Goal: Information Seeking & Learning: Learn about a topic

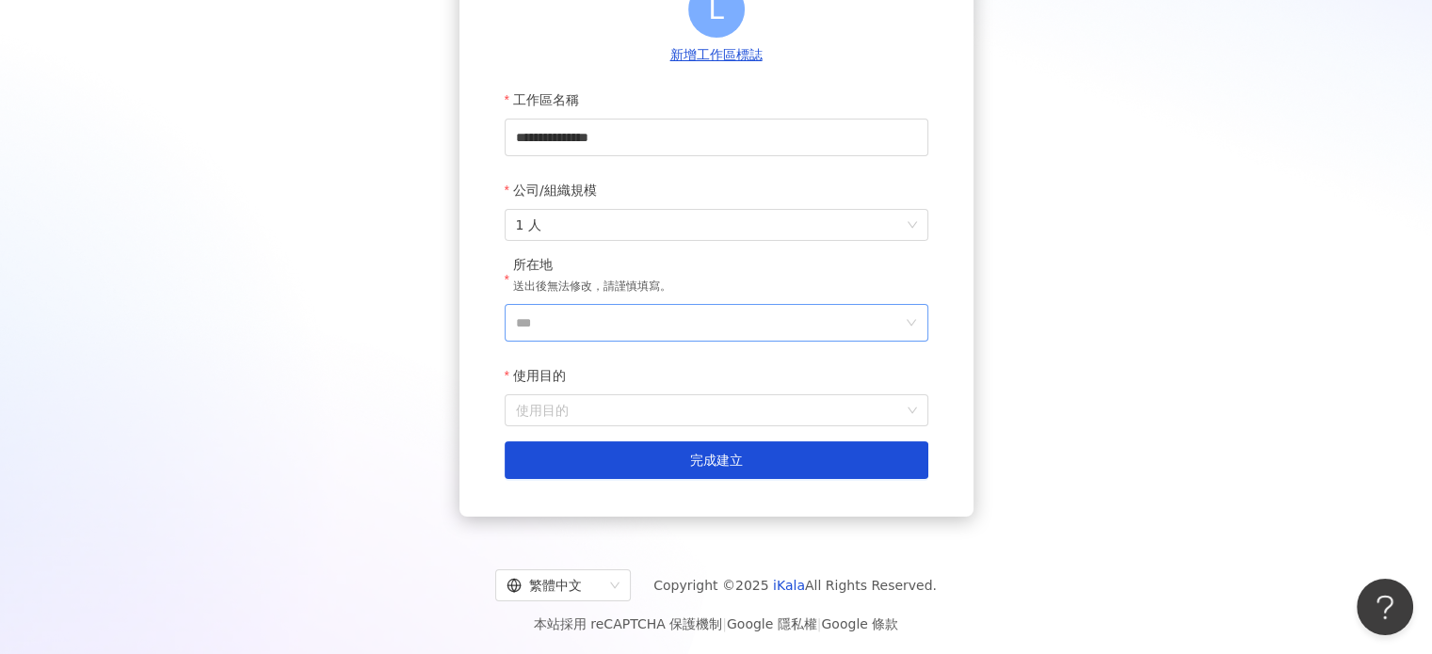
scroll to position [236, 0]
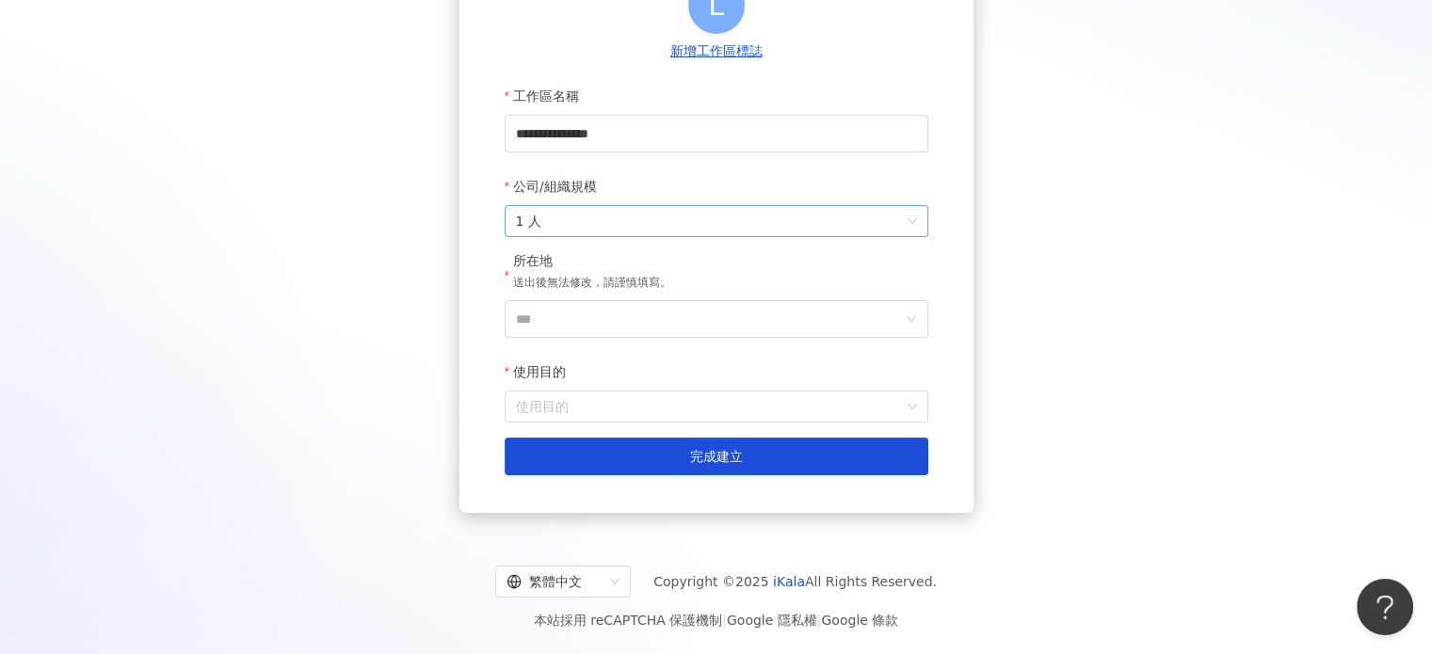
click at [623, 208] on span "1 人" at bounding box center [716, 221] width 401 height 30
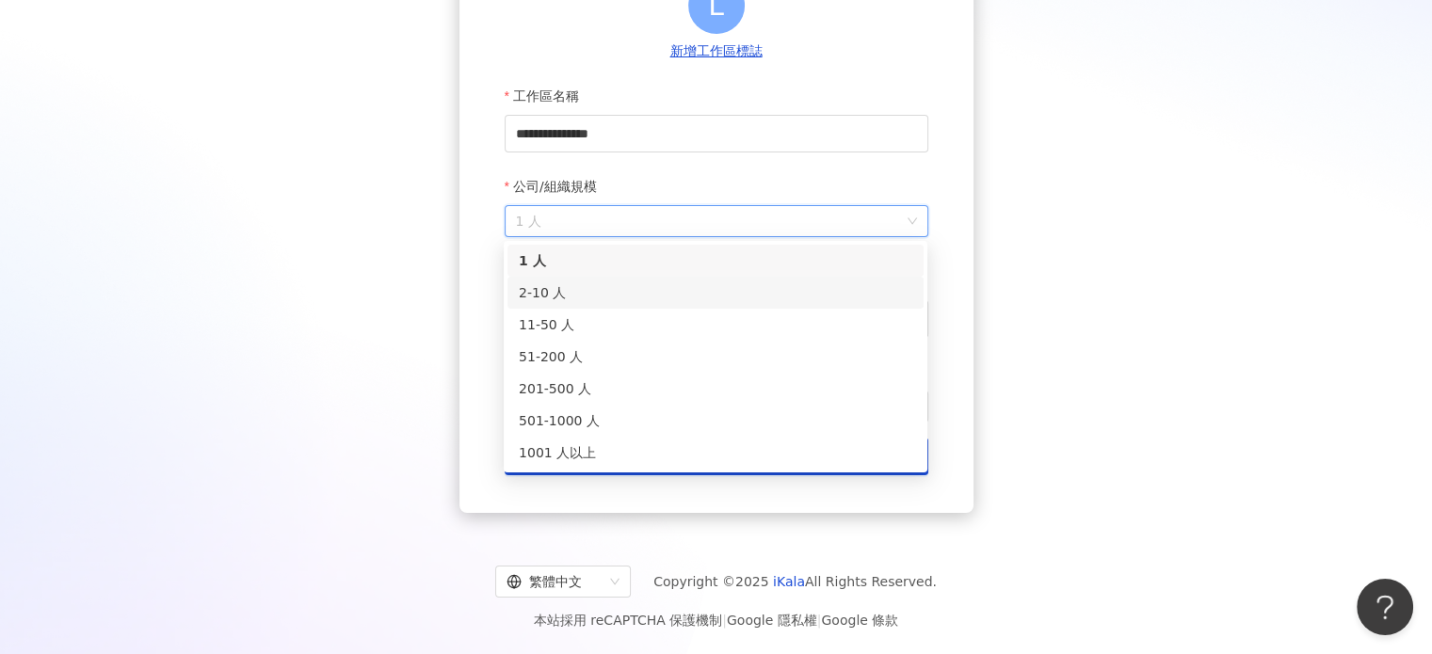
click at [578, 300] on div "2-10 人" at bounding box center [716, 292] width 394 height 21
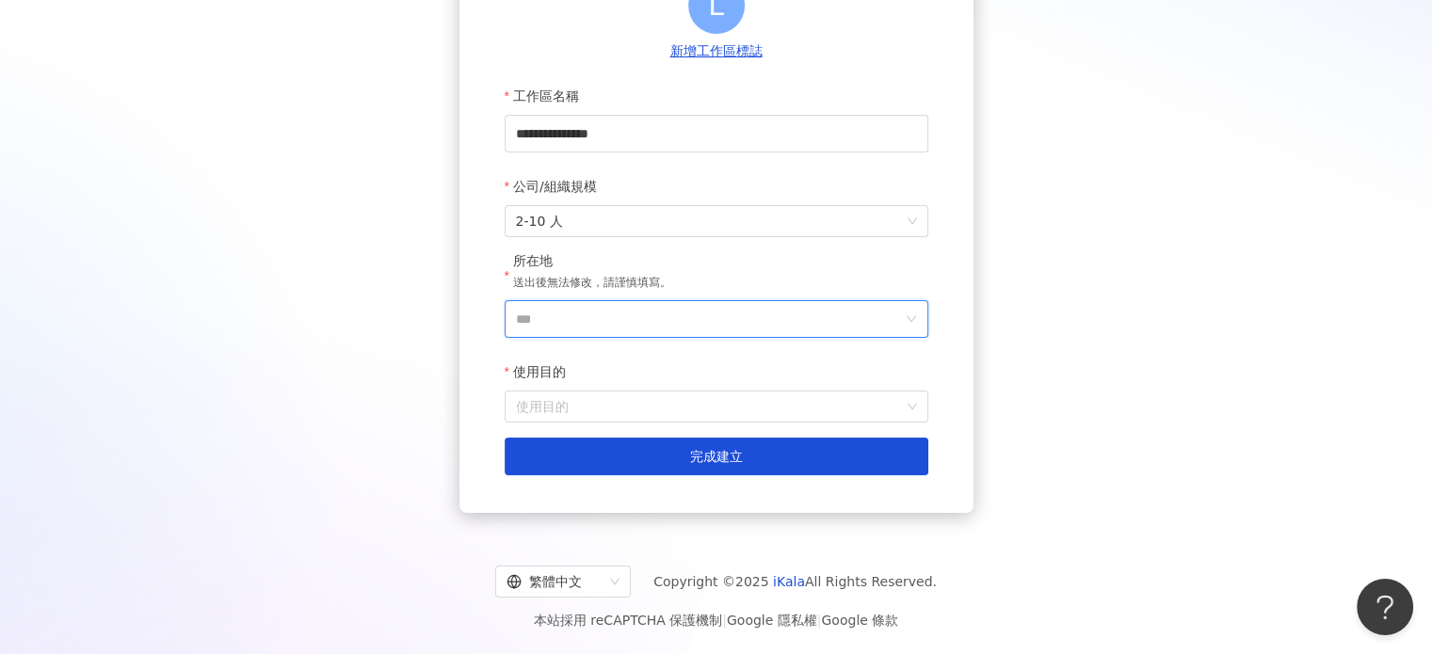
click at [579, 304] on input "***" at bounding box center [709, 319] width 386 height 36
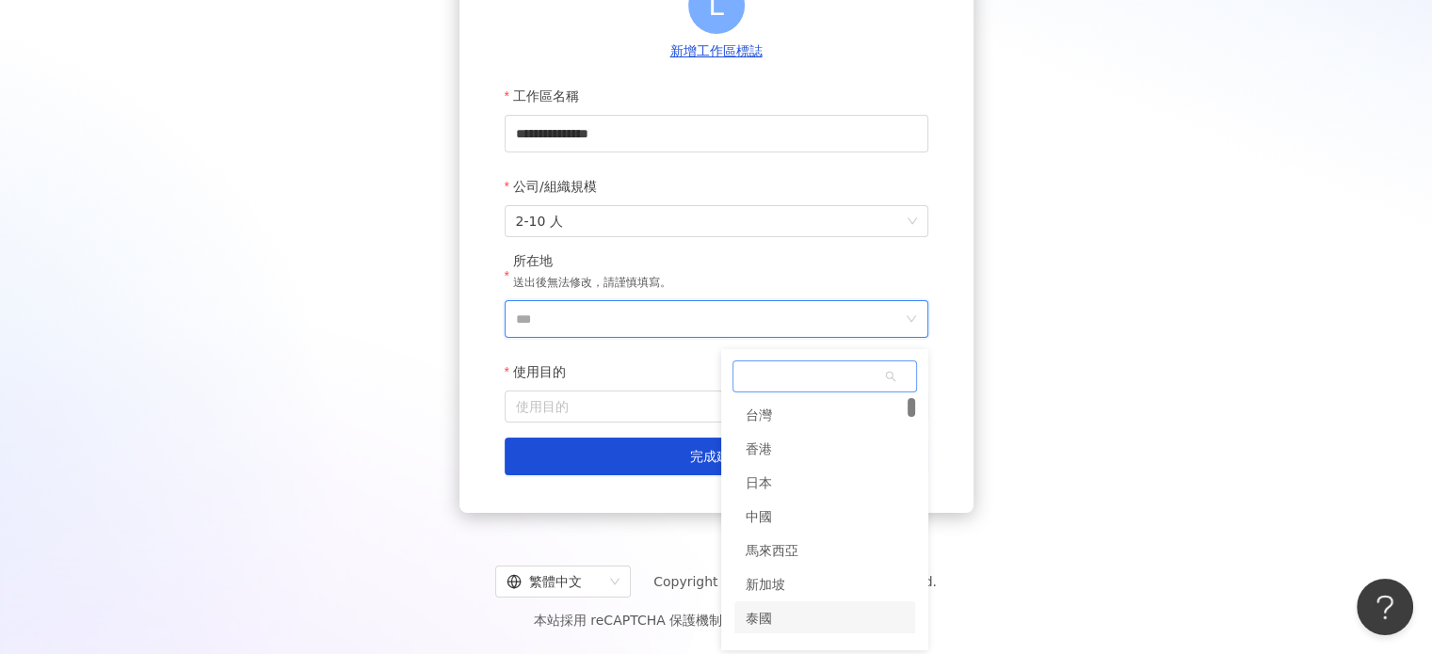
scroll to position [188, 0]
click at [770, 503] on div "韓國" at bounding box center [759, 498] width 26 height 34
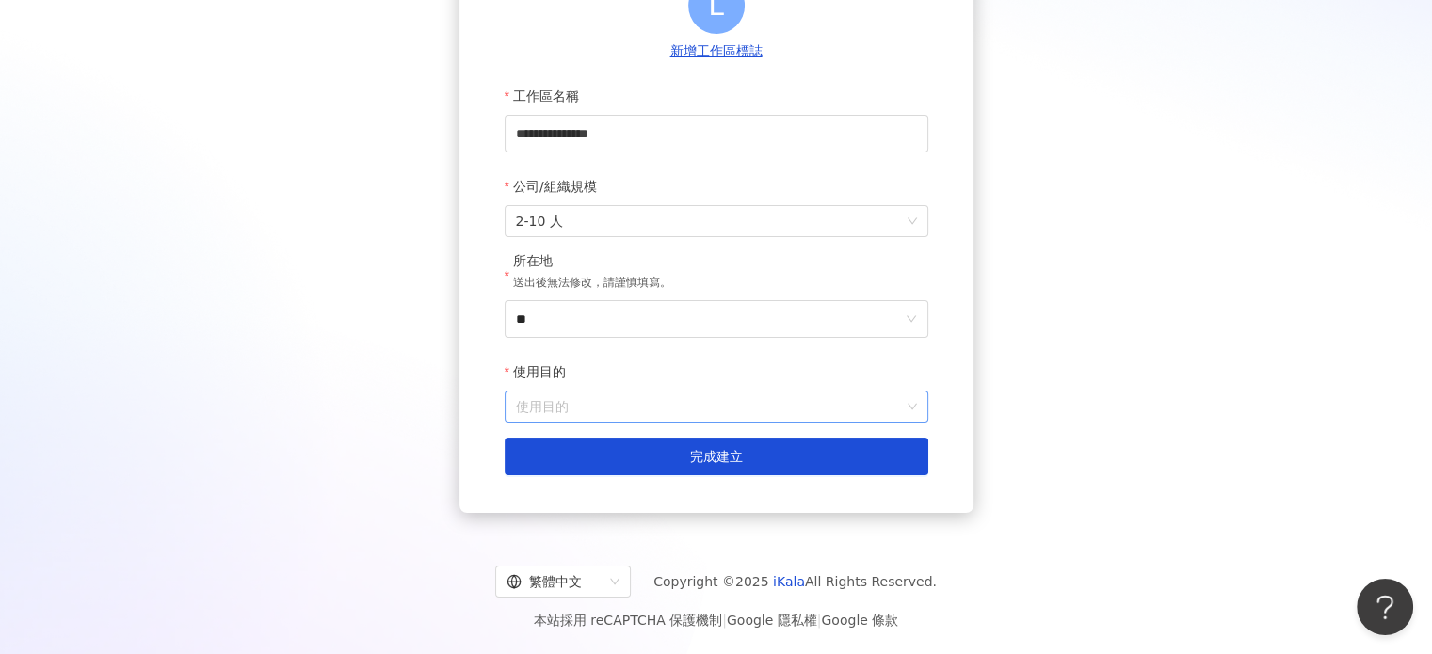
click at [618, 398] on input "使用目的" at bounding box center [716, 407] width 401 height 30
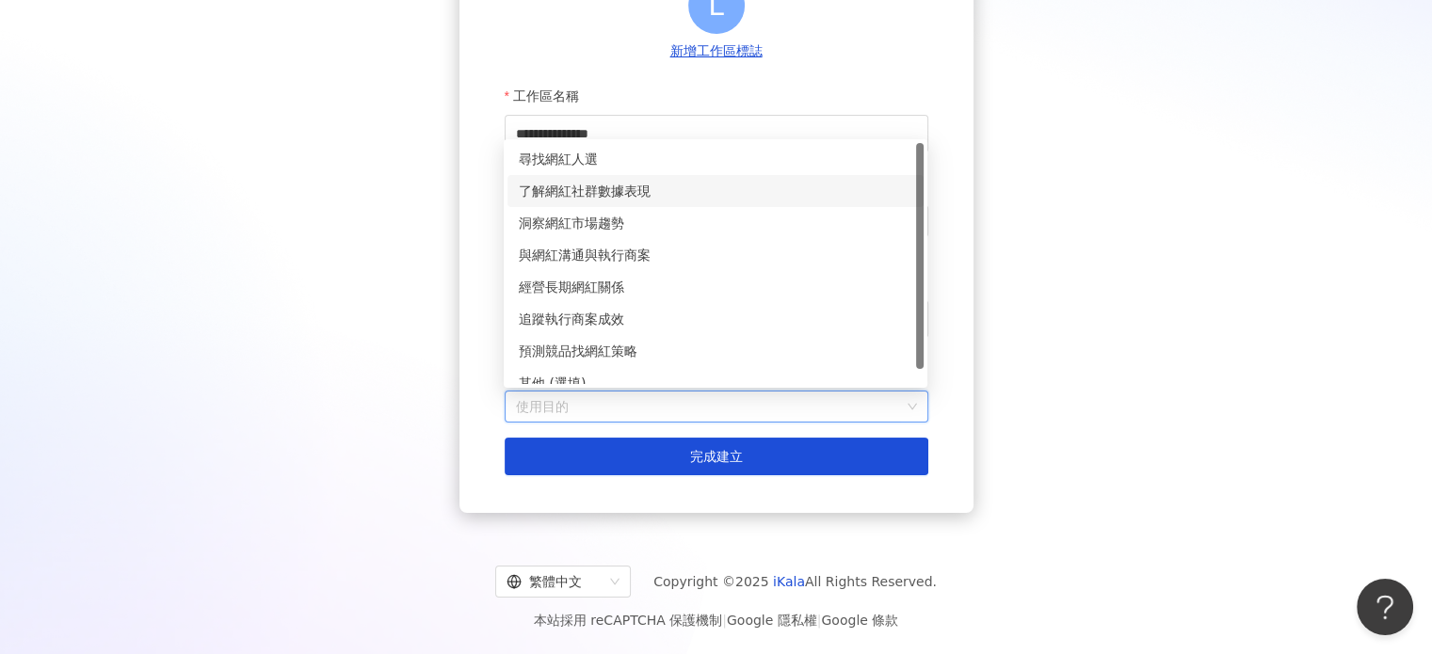
click at [607, 187] on div "了解網紅社群數據表現" at bounding box center [716, 191] width 394 height 21
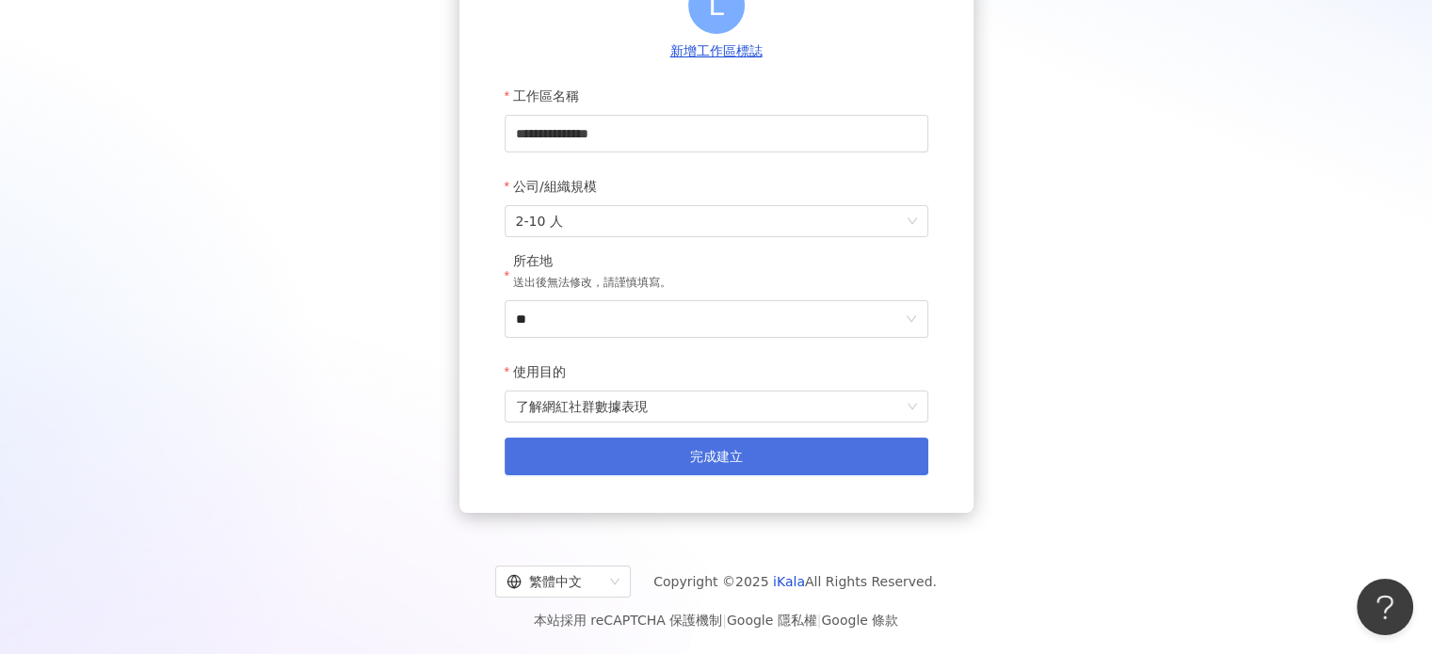
click at [660, 454] on button "完成建立" at bounding box center [717, 457] width 424 height 38
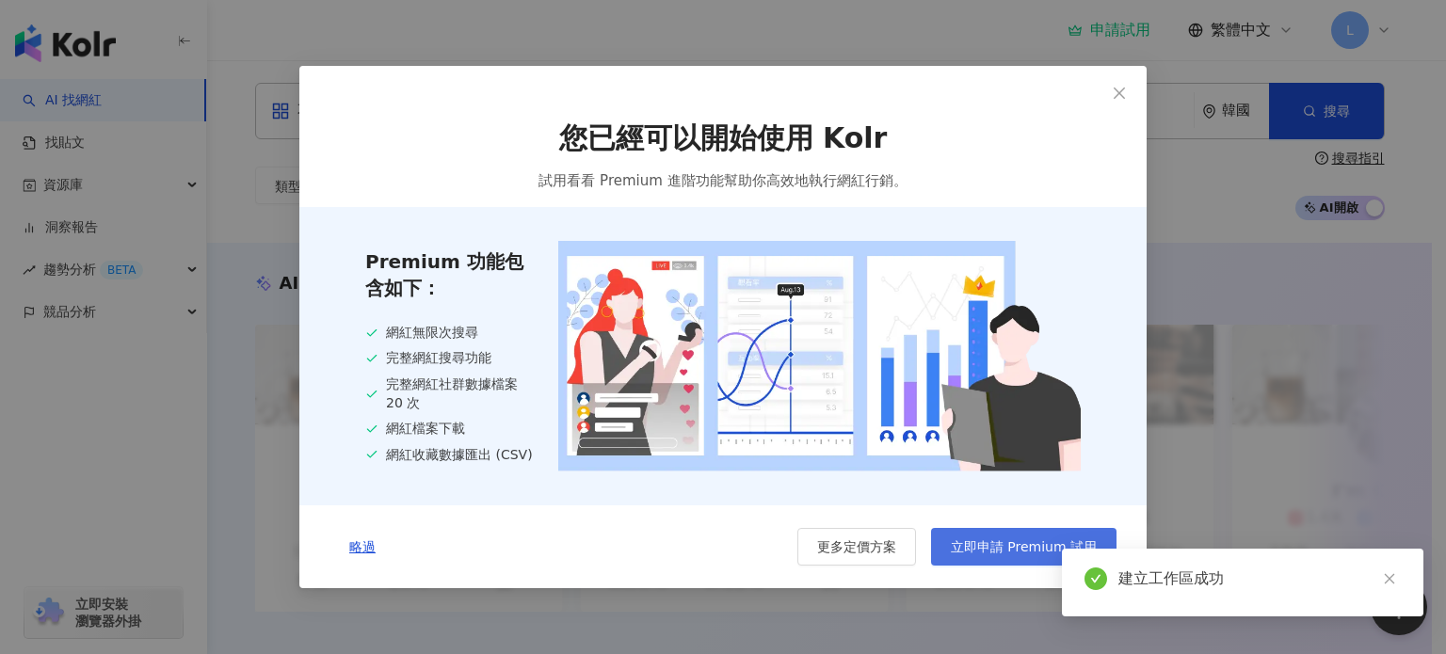
click at [984, 547] on span "立即申請 Premium 試用" at bounding box center [1024, 547] width 146 height 15
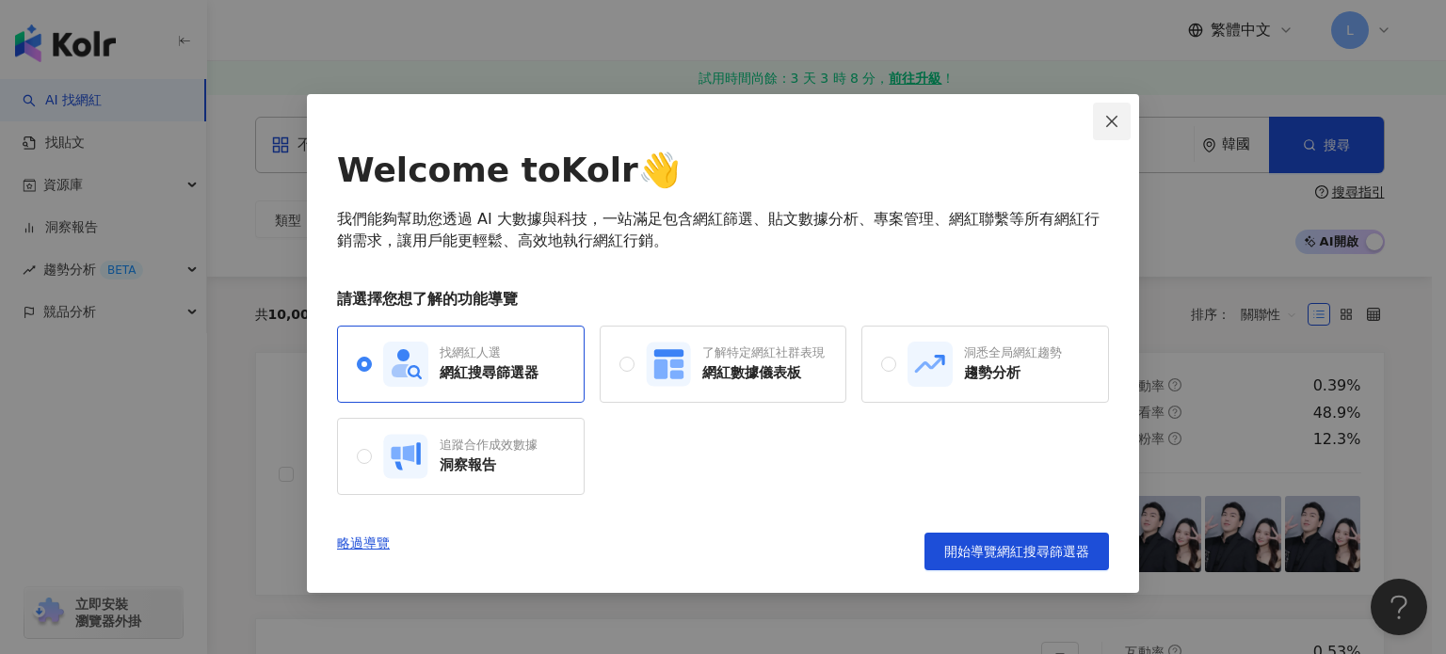
click at [1115, 109] on button "Close" at bounding box center [1112, 122] width 38 height 38
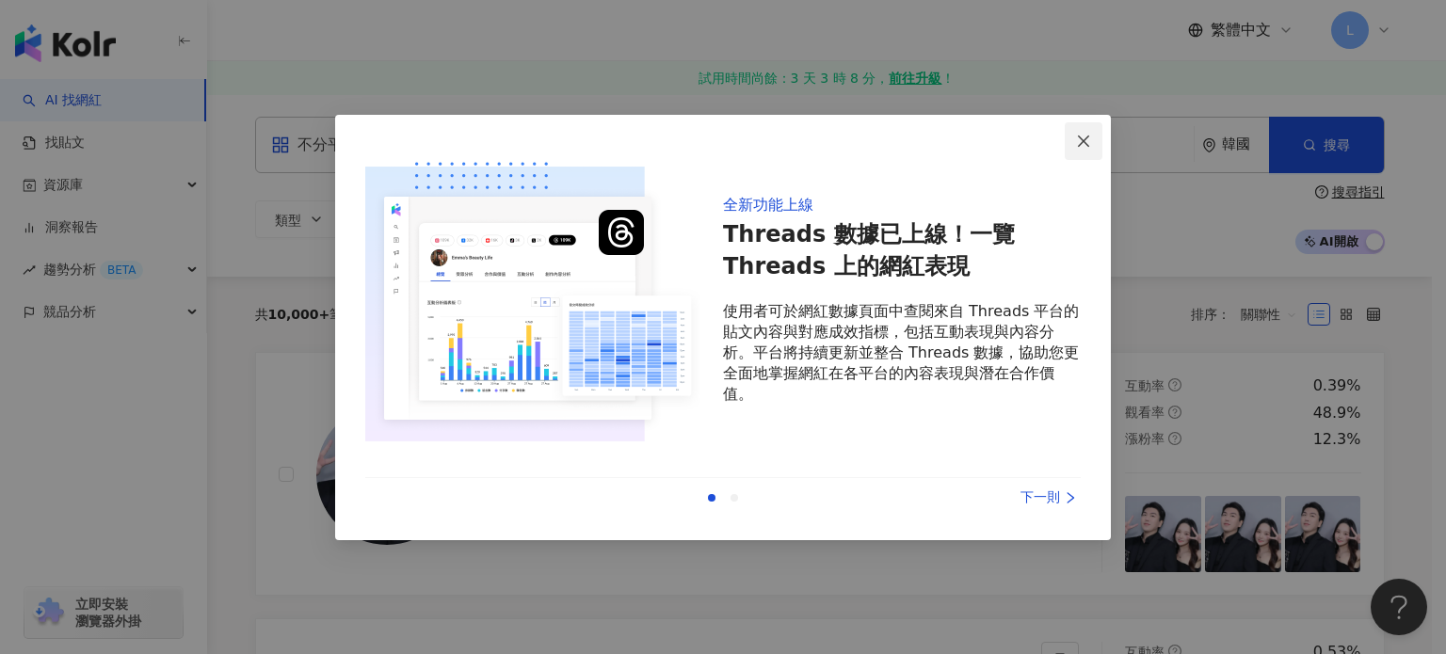
click at [1077, 142] on icon "close" at bounding box center [1083, 141] width 15 height 15
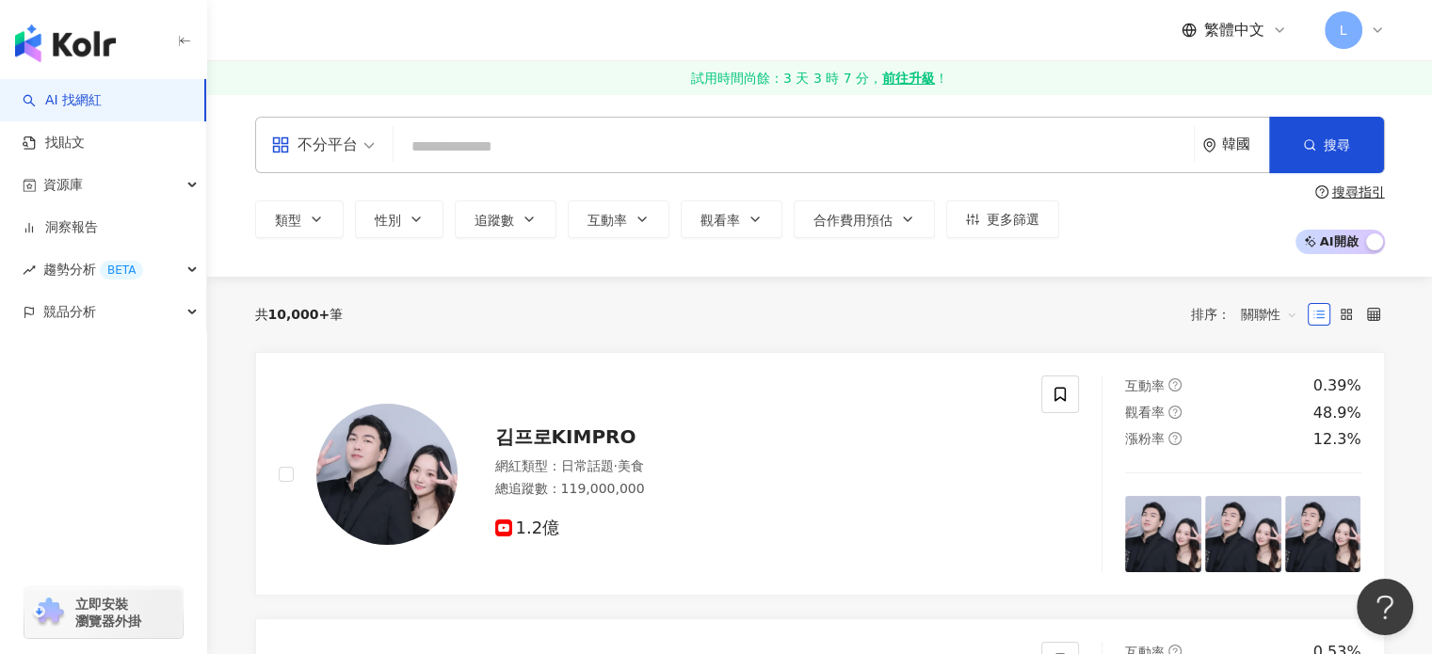
click at [548, 149] on input "search" at bounding box center [793, 147] width 785 height 36
click at [1269, 146] on button "搜尋" at bounding box center [1326, 145] width 115 height 56
click at [1235, 145] on div "韓國" at bounding box center [1245, 145] width 47 height 16
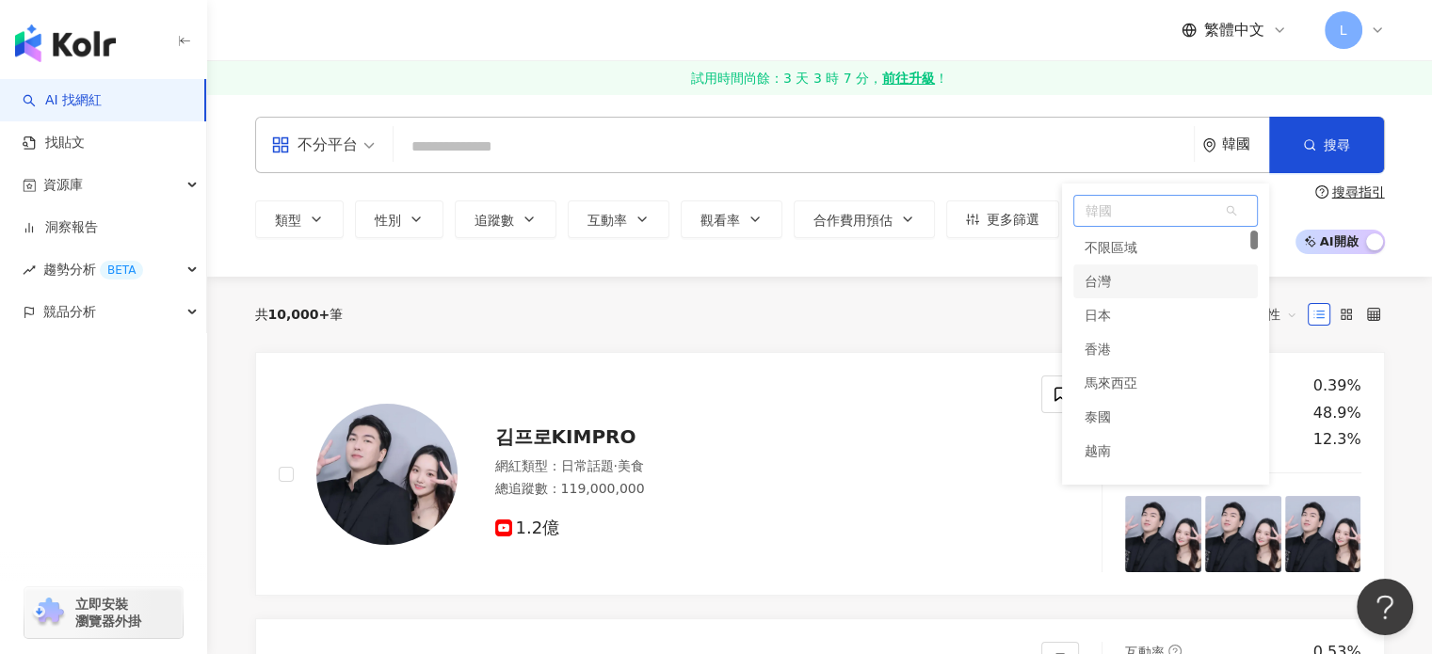
click at [1126, 274] on div "台灣" at bounding box center [1165, 282] width 185 height 34
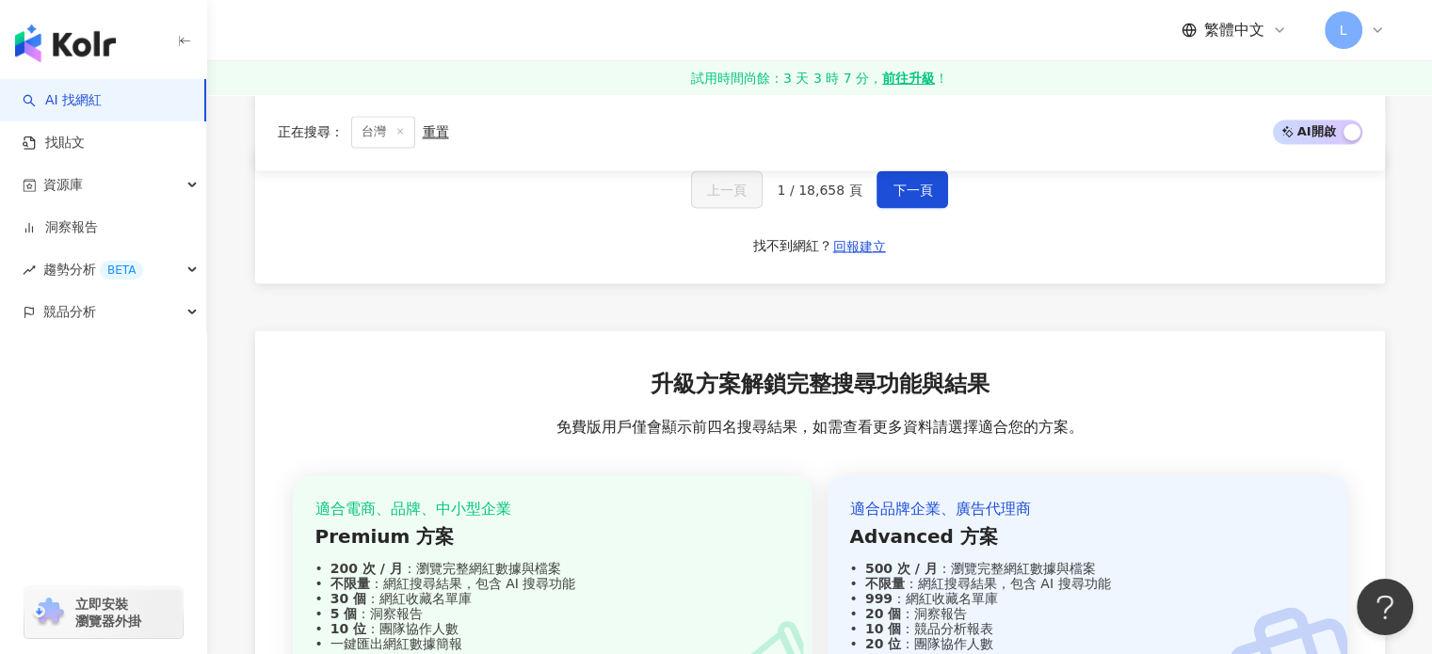
scroll to position [3202, 0]
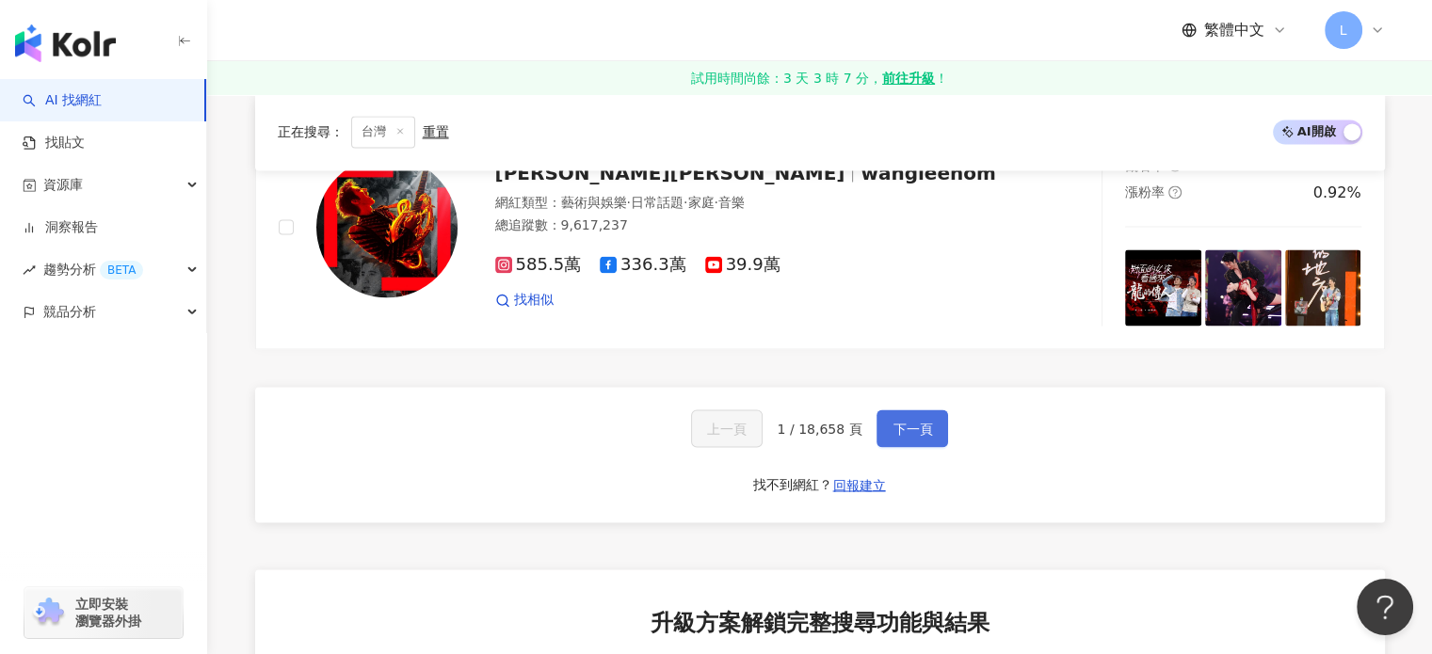
click at [909, 421] on span "下一頁" at bounding box center [913, 428] width 40 height 15
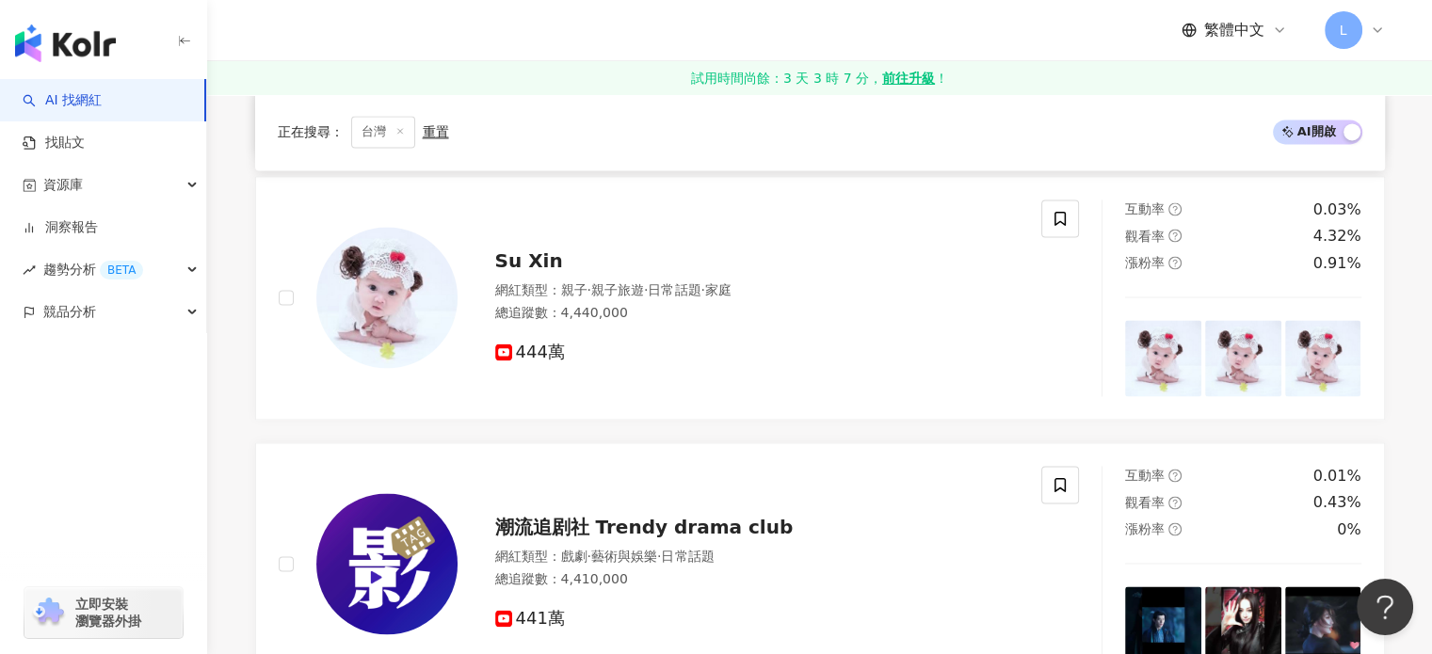
scroll to position [3390, 0]
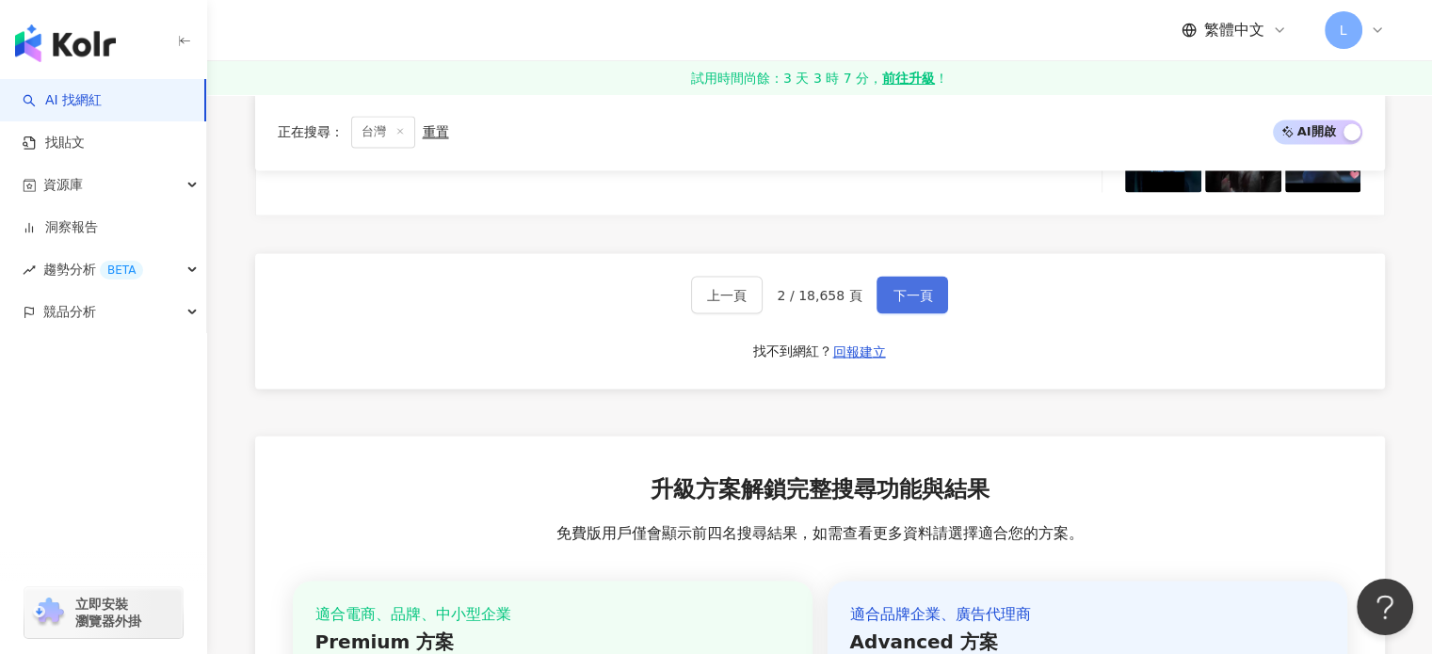
click at [917, 287] on span "下一頁" at bounding box center [913, 294] width 40 height 15
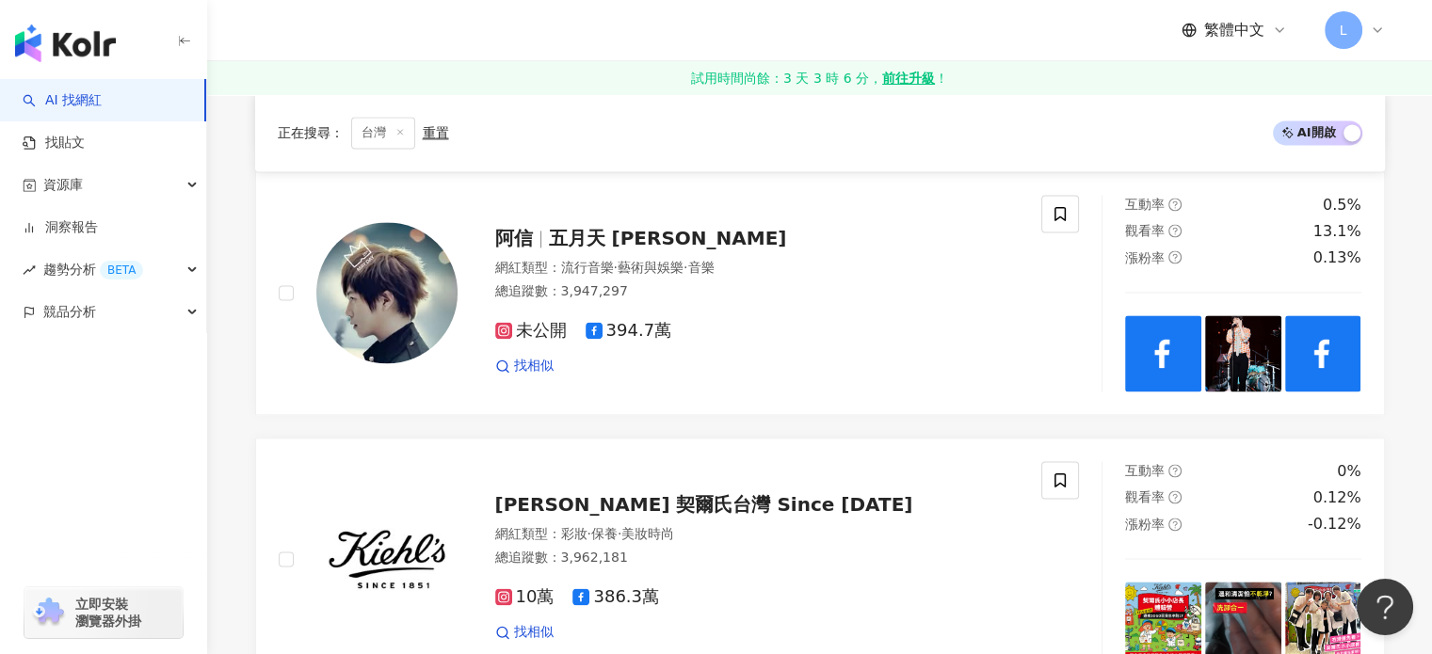
scroll to position [3241, 0]
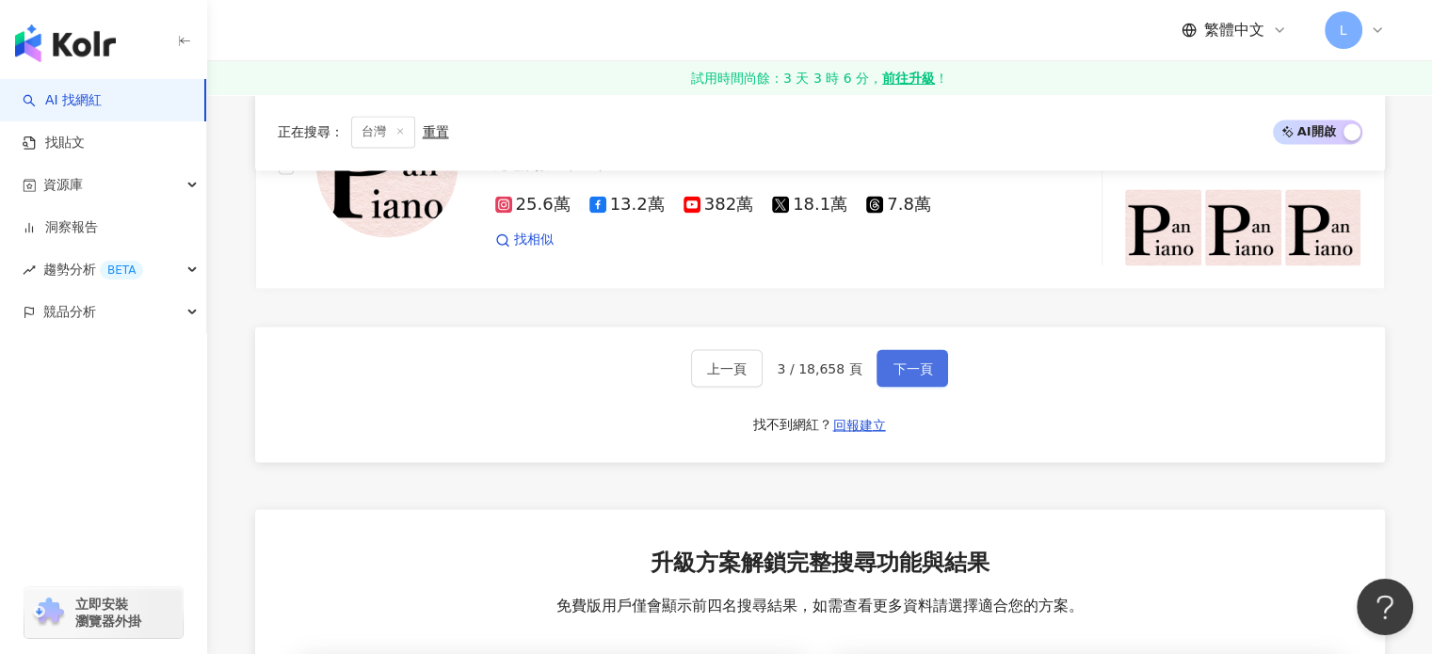
click at [918, 362] on span "下一頁" at bounding box center [913, 368] width 40 height 15
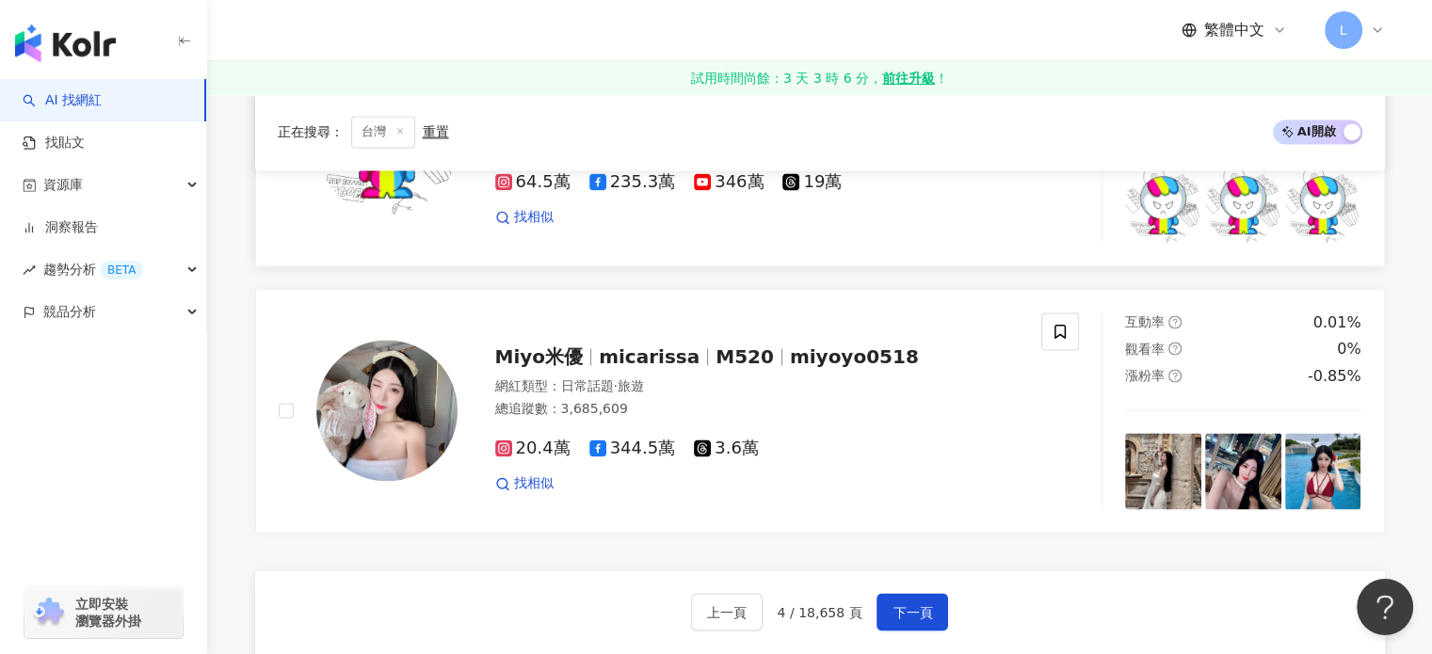
scroll to position [3172, 0]
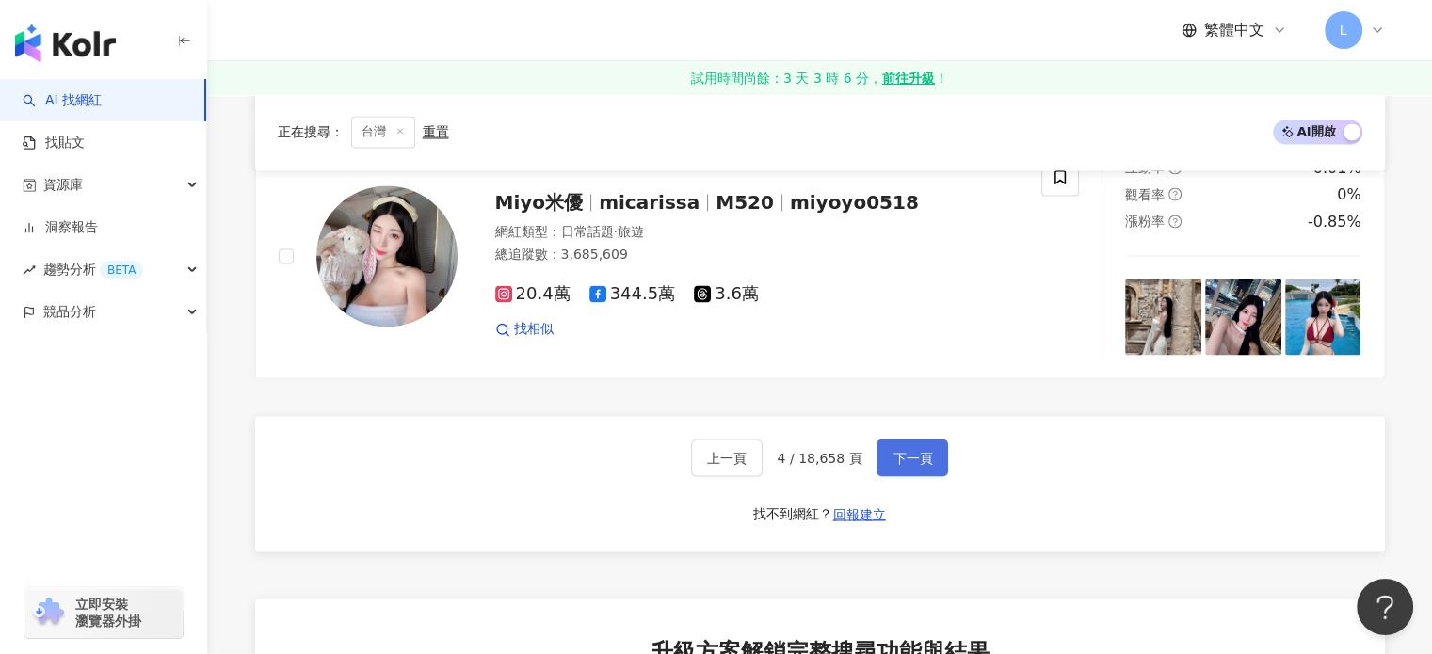
click at [910, 450] on span "下一頁" at bounding box center [913, 457] width 40 height 15
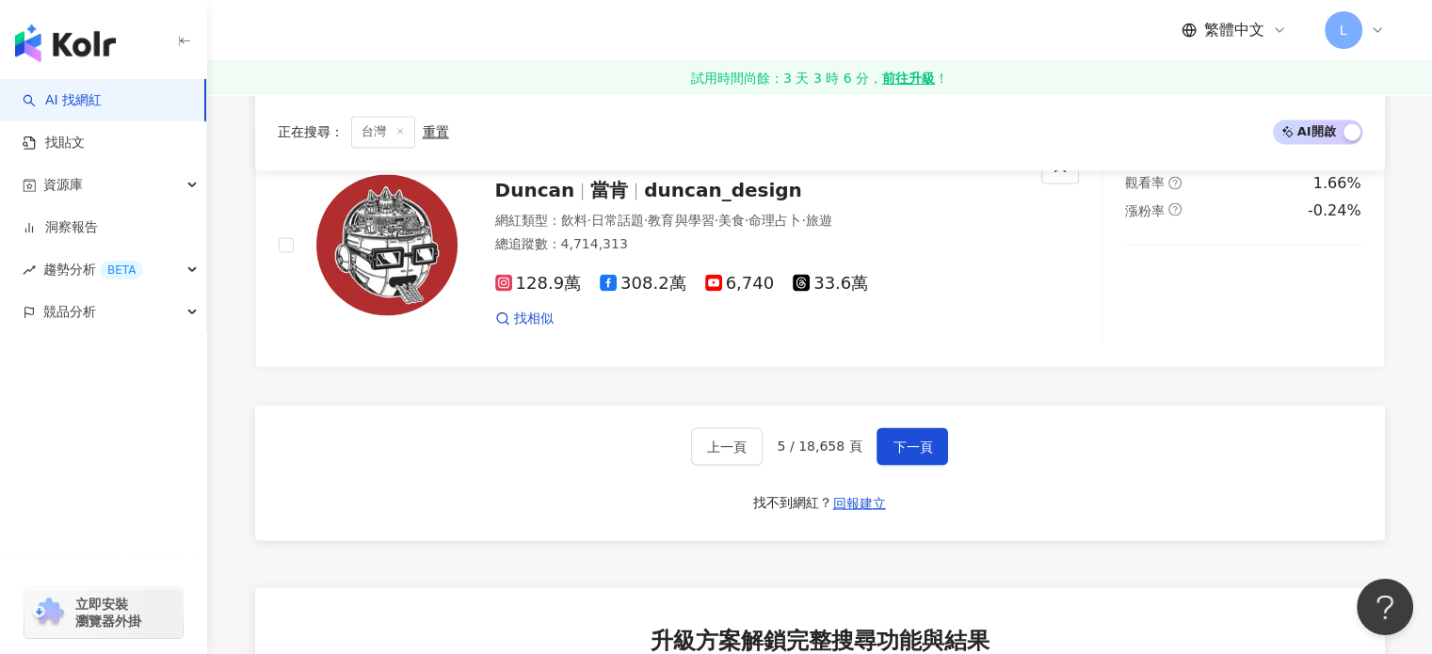
scroll to position [3578, 0]
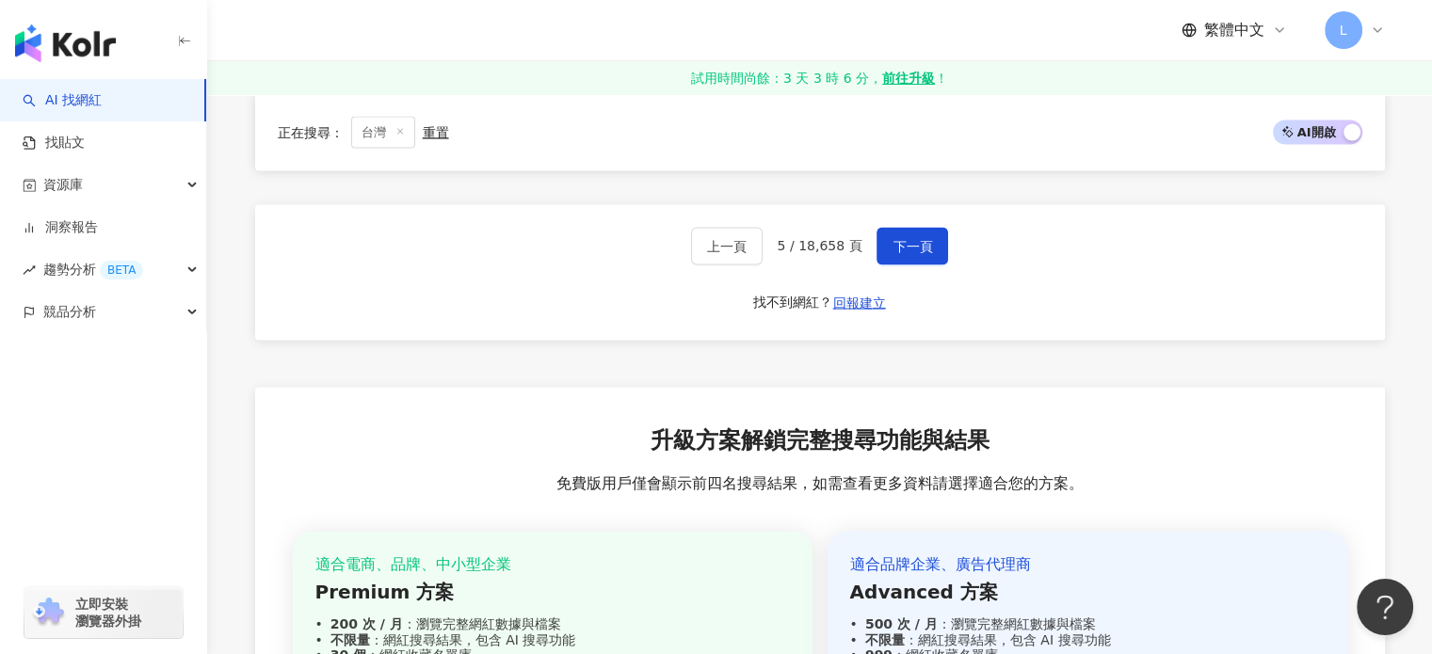
click at [896, 260] on div "上一頁 5 / 18,658 頁 下一頁 找不到網紅？ 回報建立" at bounding box center [820, 272] width 1130 height 136
click at [900, 228] on button "下一頁" at bounding box center [913, 246] width 72 height 38
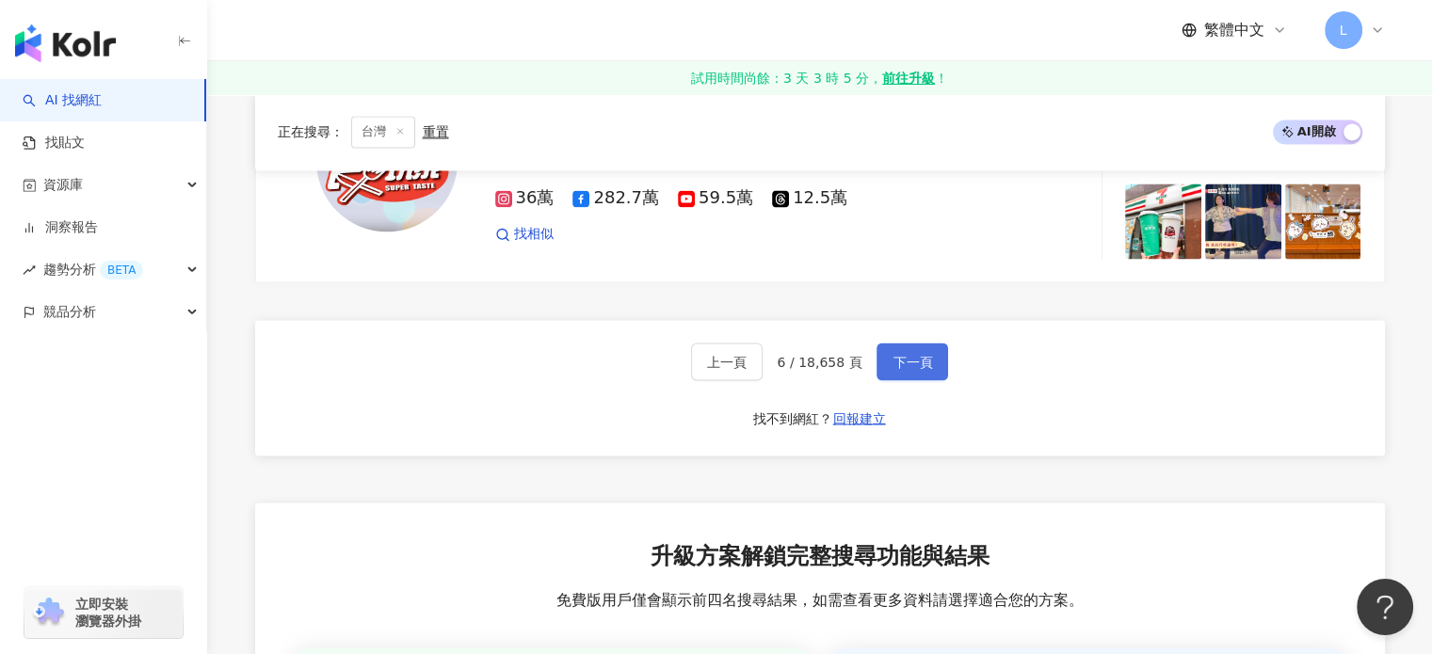
click at [917, 343] on button "下一頁" at bounding box center [913, 362] width 72 height 38
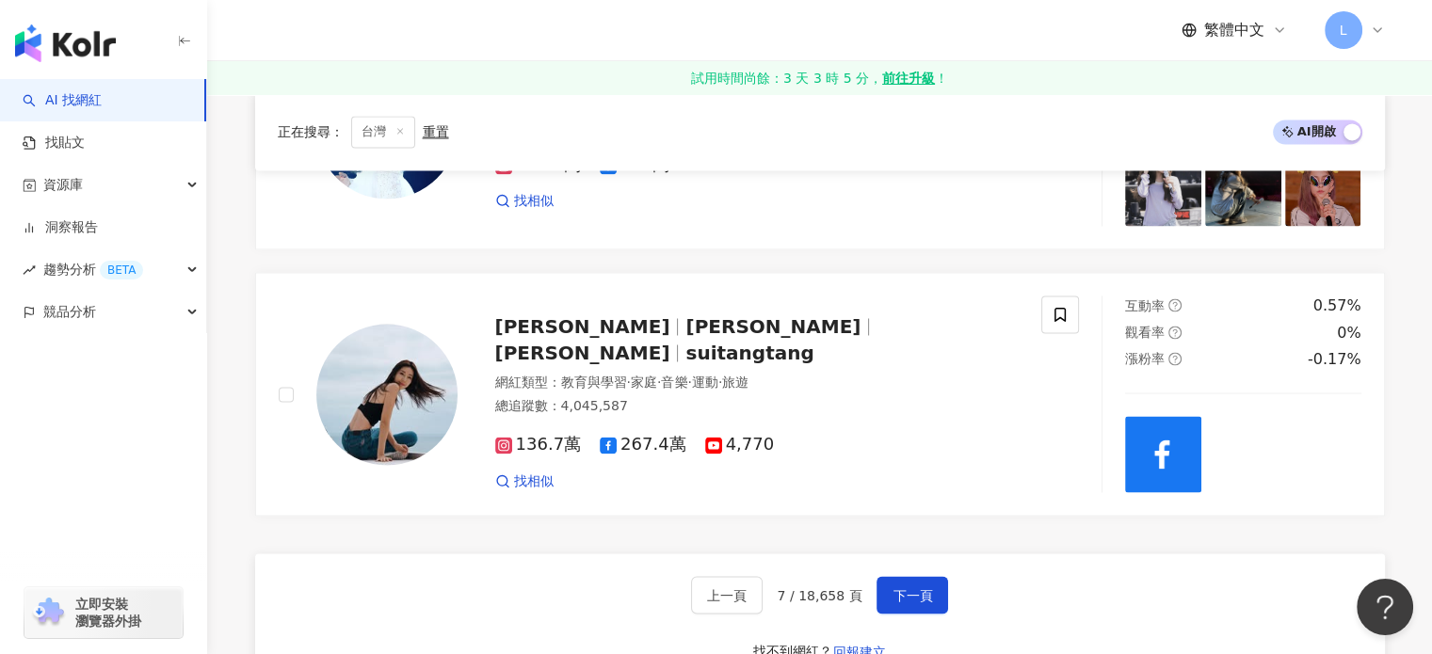
scroll to position [3403, 0]
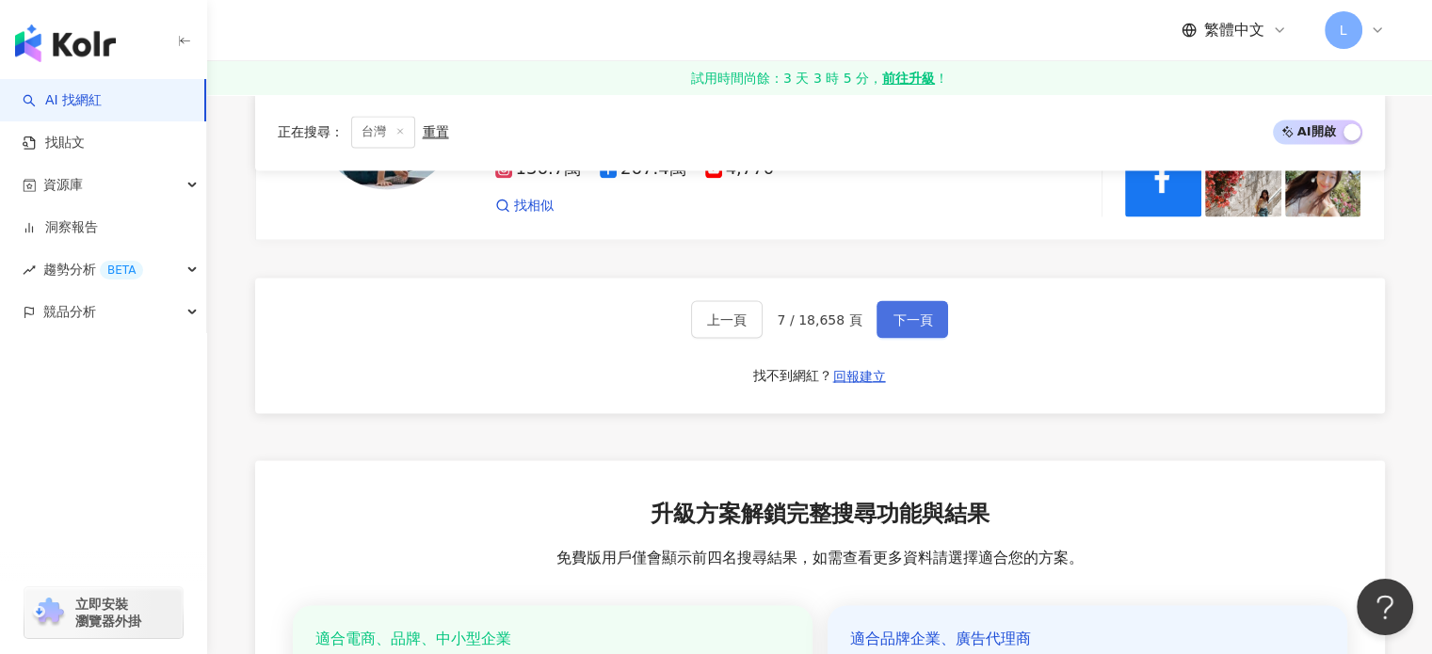
click at [908, 312] on span "下一頁" at bounding box center [913, 319] width 40 height 15
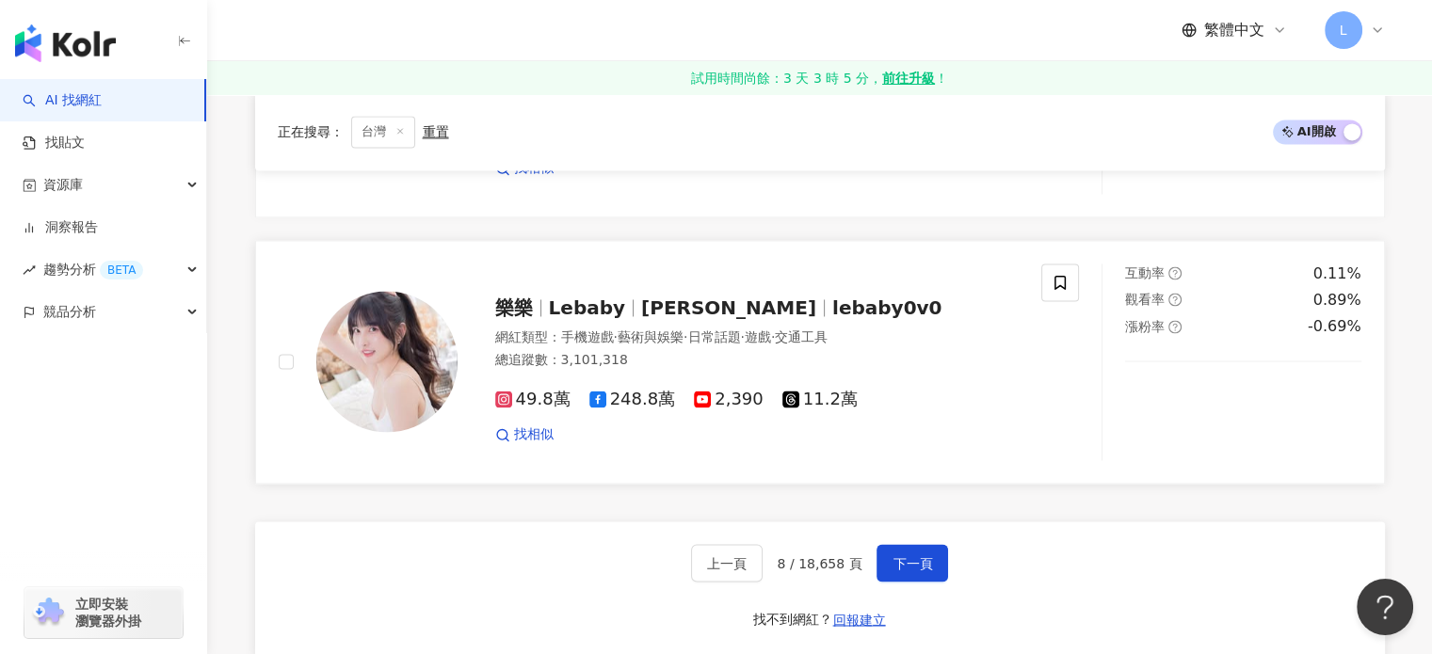
scroll to position [3013, 0]
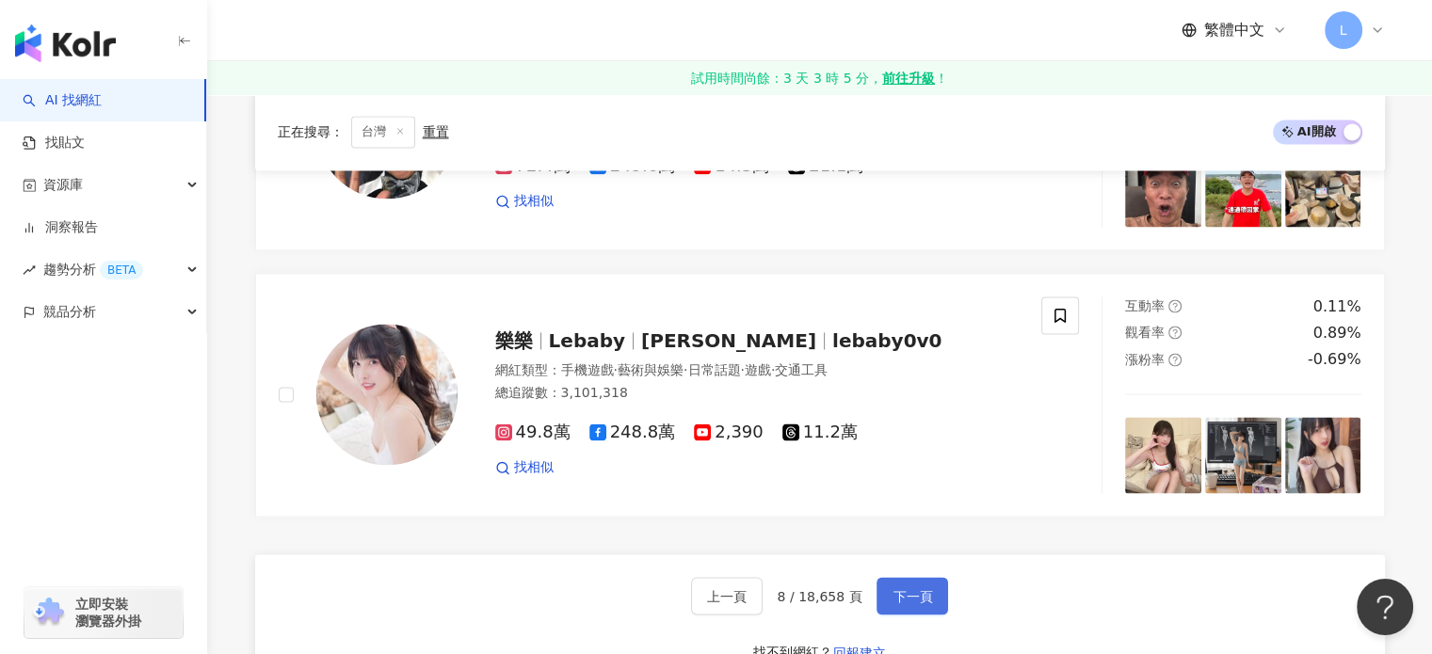
click at [930, 595] on button "下一頁" at bounding box center [913, 596] width 72 height 38
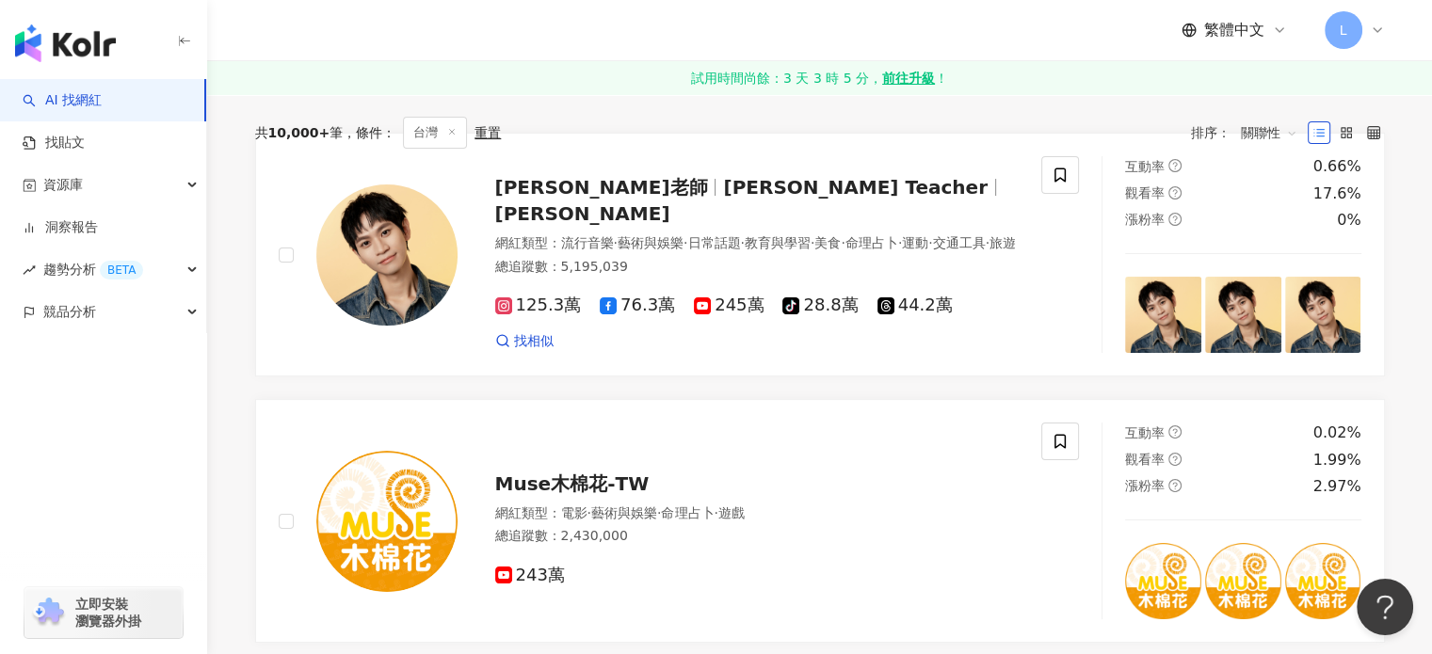
scroll to position [0, 0]
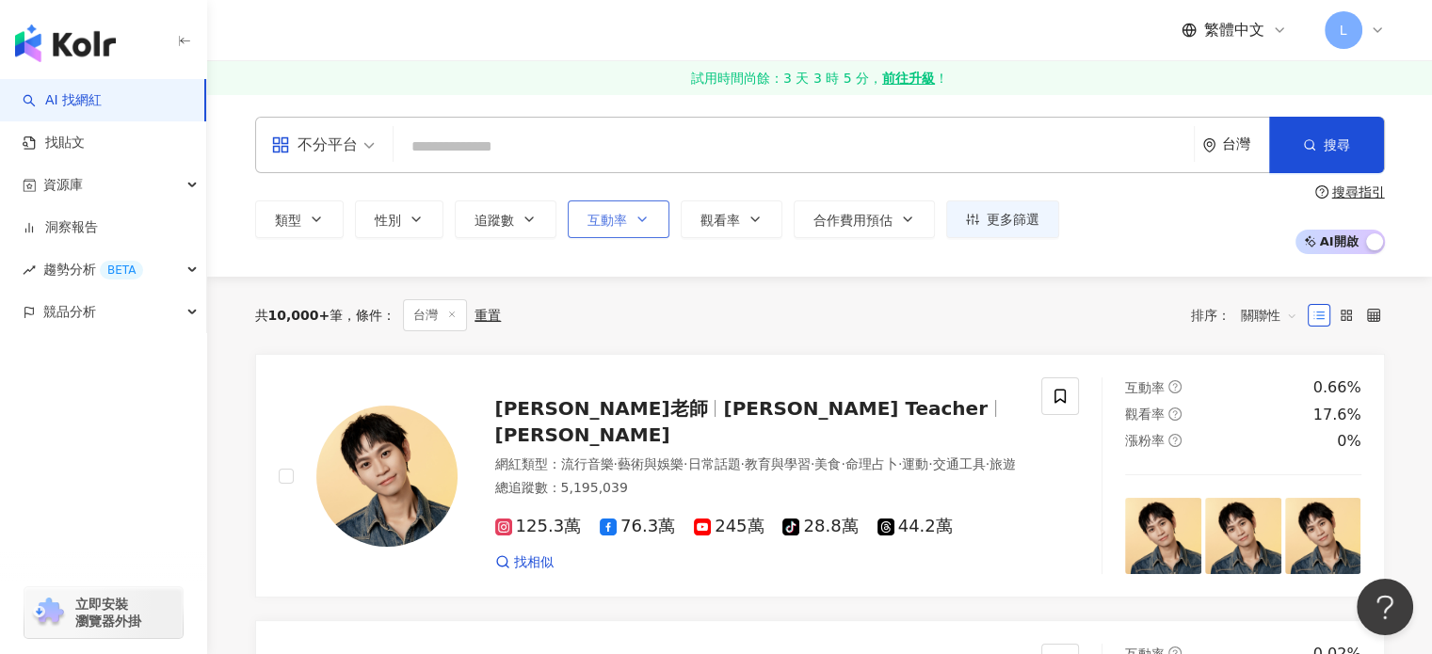
click at [651, 225] on button "互動率" at bounding box center [619, 220] width 102 height 38
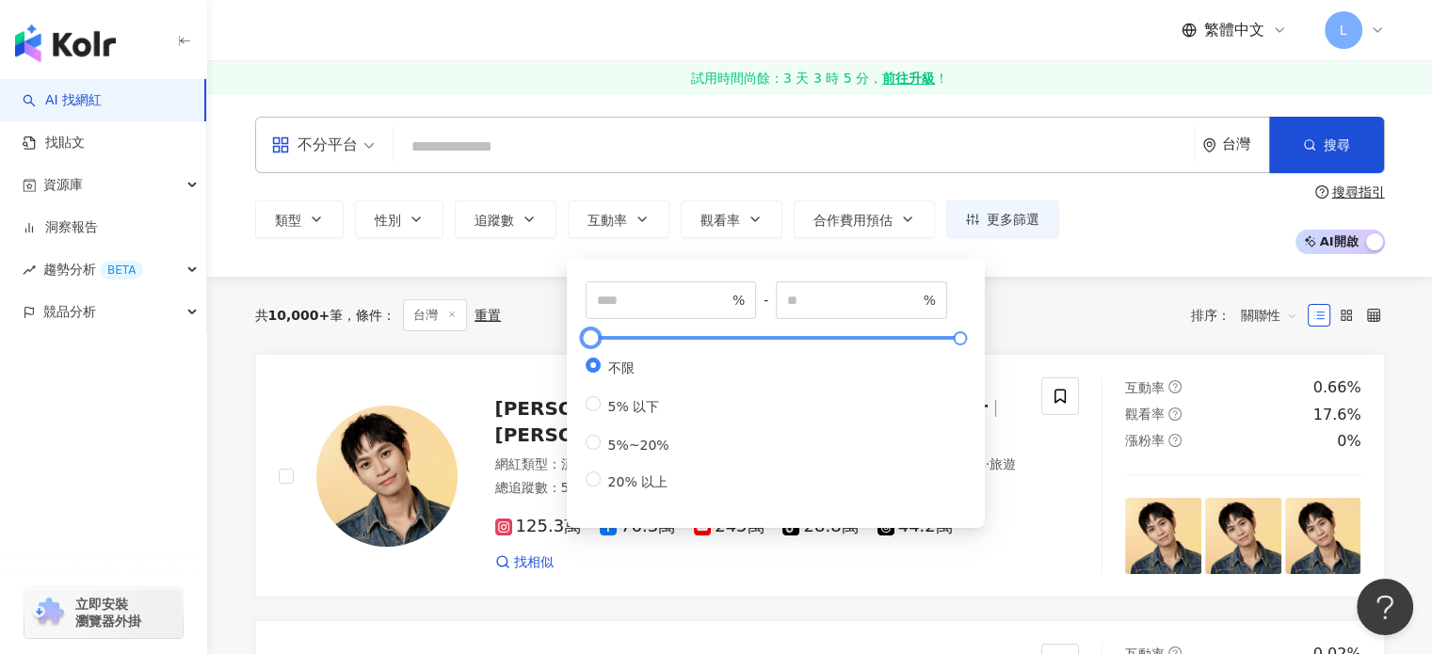
type input "**"
type input "*****"
drag, startPoint x: 594, startPoint y: 338, endPoint x: 634, endPoint y: 354, distance: 42.7
click at [634, 354] on div "**** % - ***** % 不限 5% 以下 5%~20% 20% 以上" at bounding box center [776, 387] width 380 height 211
click at [644, 490] on span "20% 以上" at bounding box center [638, 482] width 75 height 15
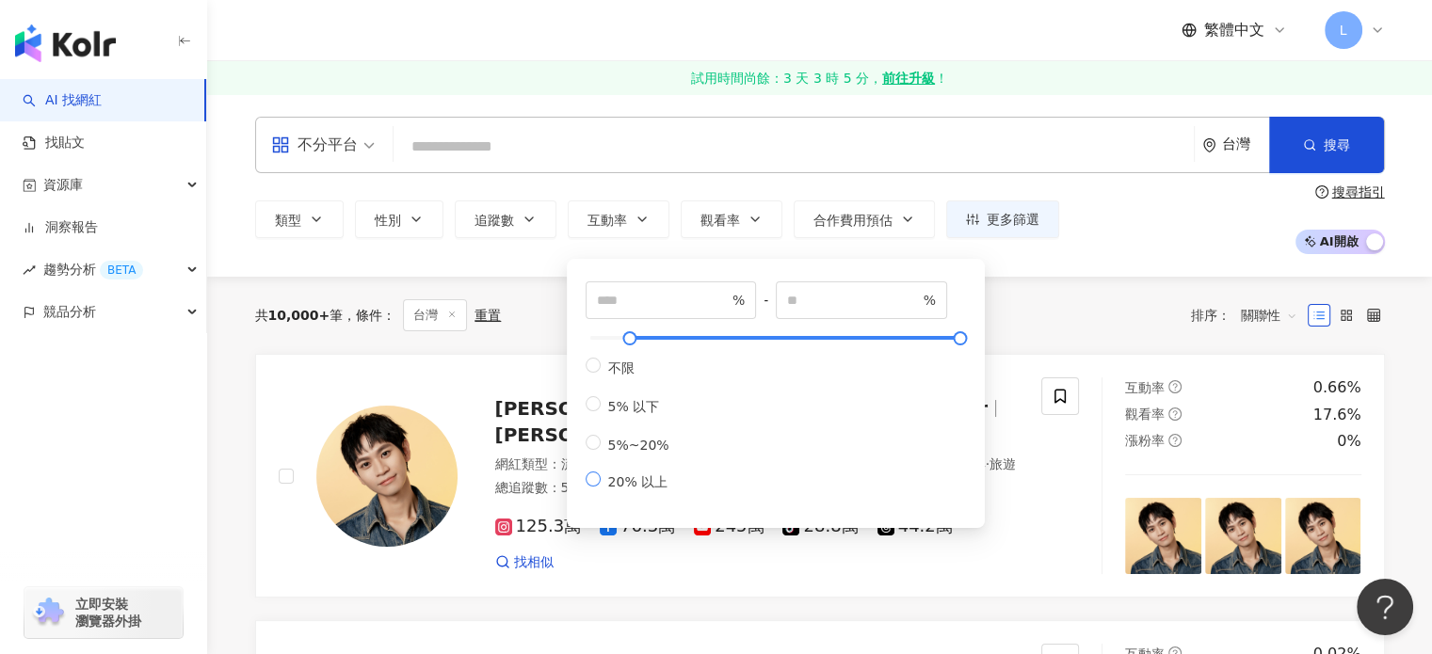
type input "**"
click at [1093, 331] on div "共 10,000+ 筆 條件 ： 台灣 重置 排序： 關聯性" at bounding box center [820, 315] width 1130 height 32
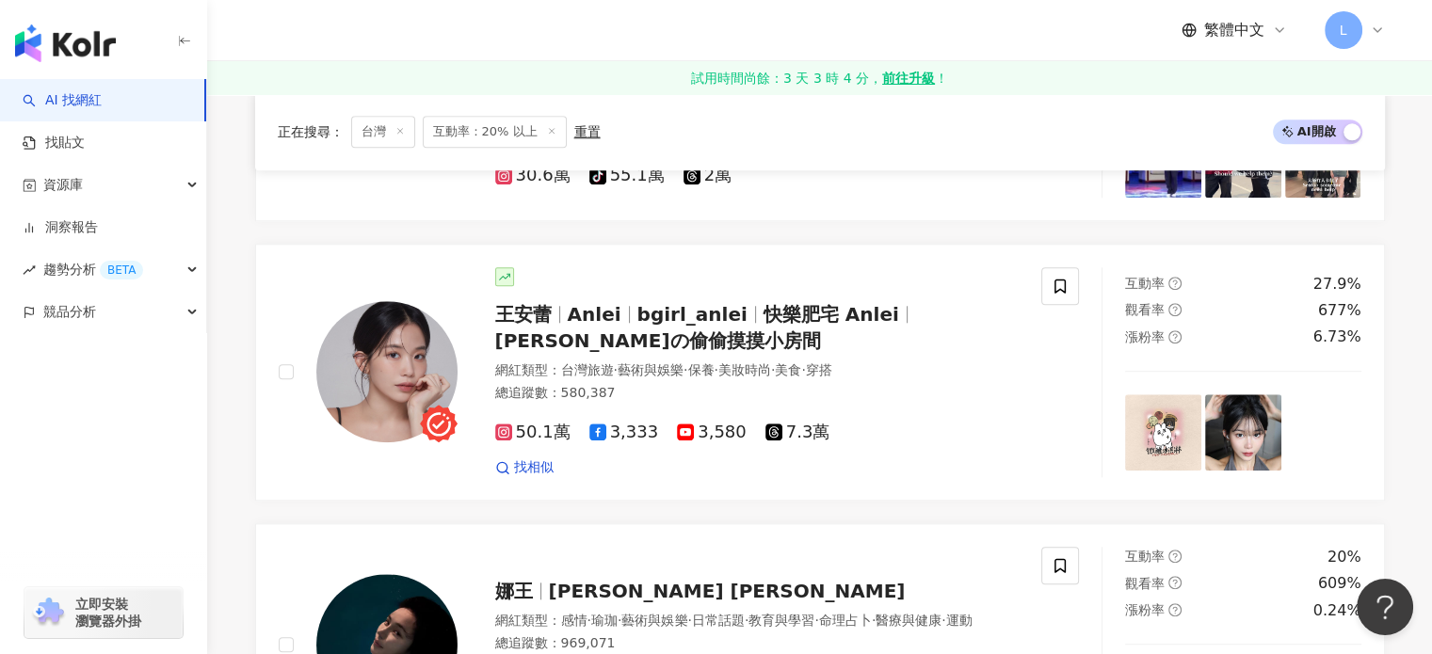
scroll to position [1878, 0]
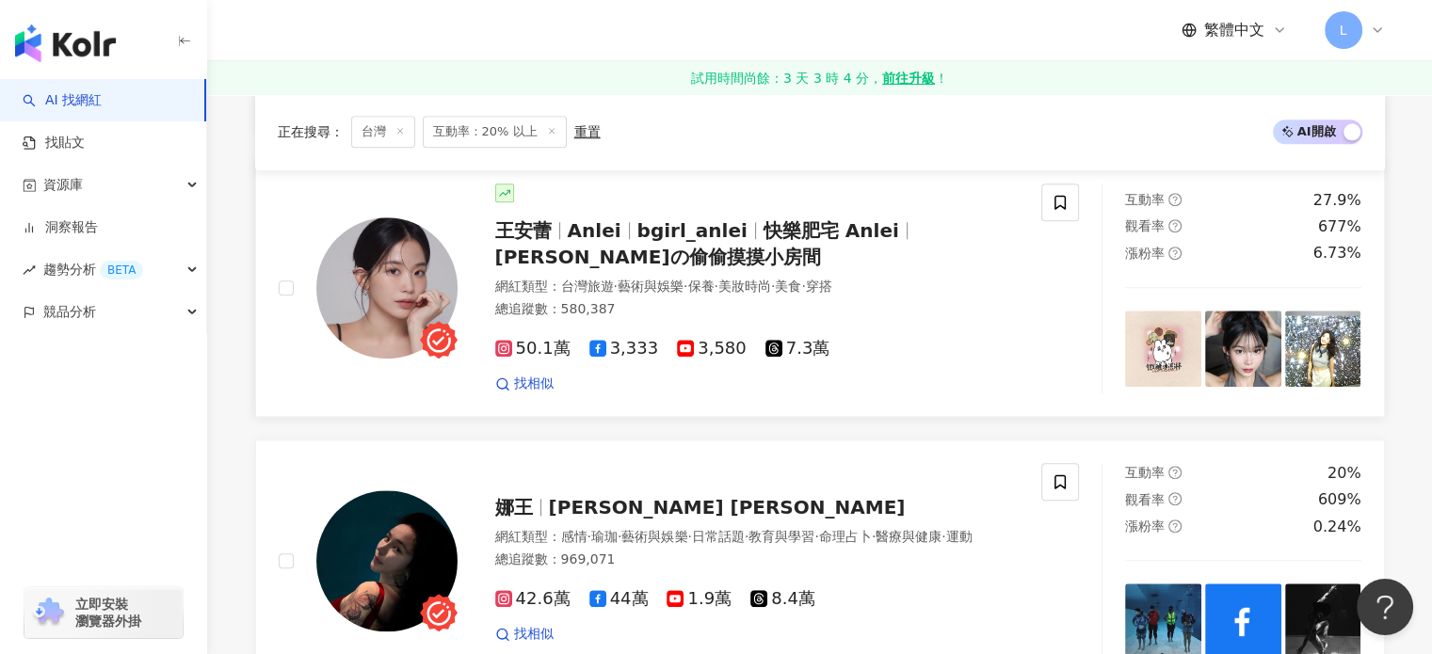
click at [783, 219] on span "快樂肥宅 Anlei" at bounding box center [832, 230] width 136 height 23
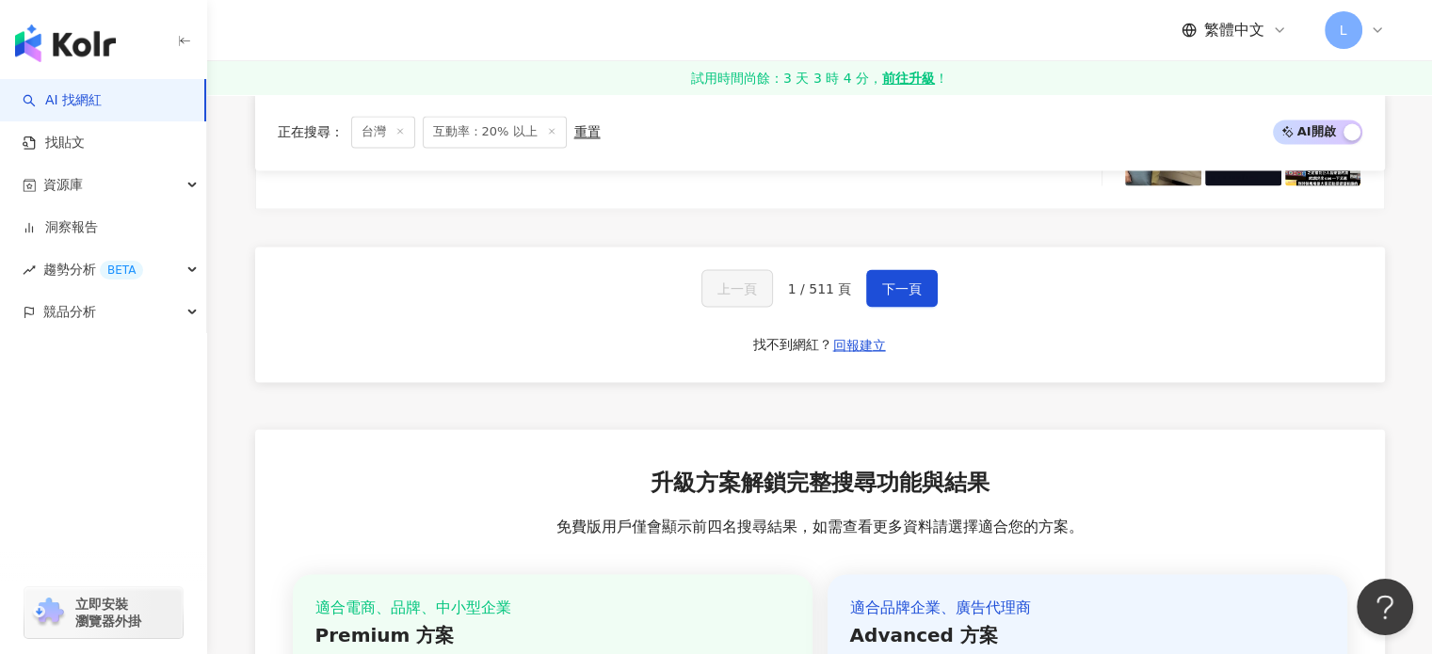
scroll to position [3298, 0]
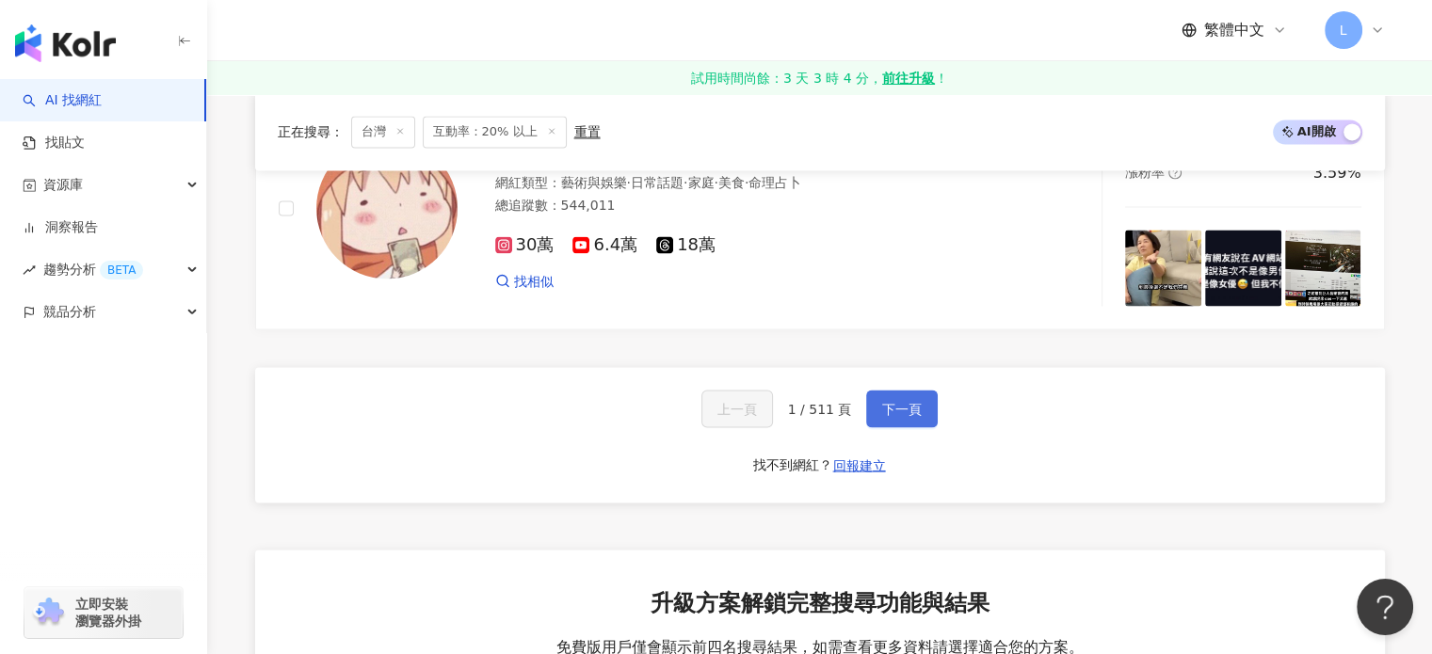
click at [899, 401] on span "下一頁" at bounding box center [902, 408] width 40 height 15
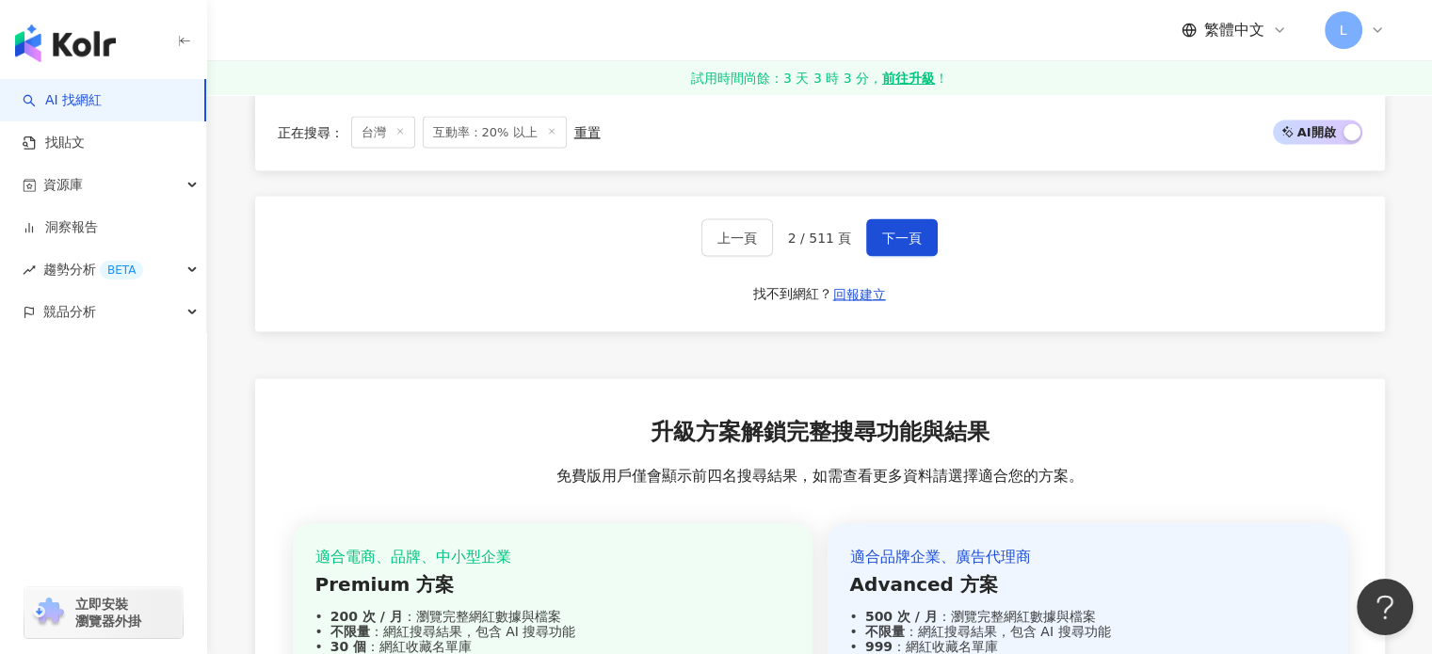
scroll to position [3379, 0]
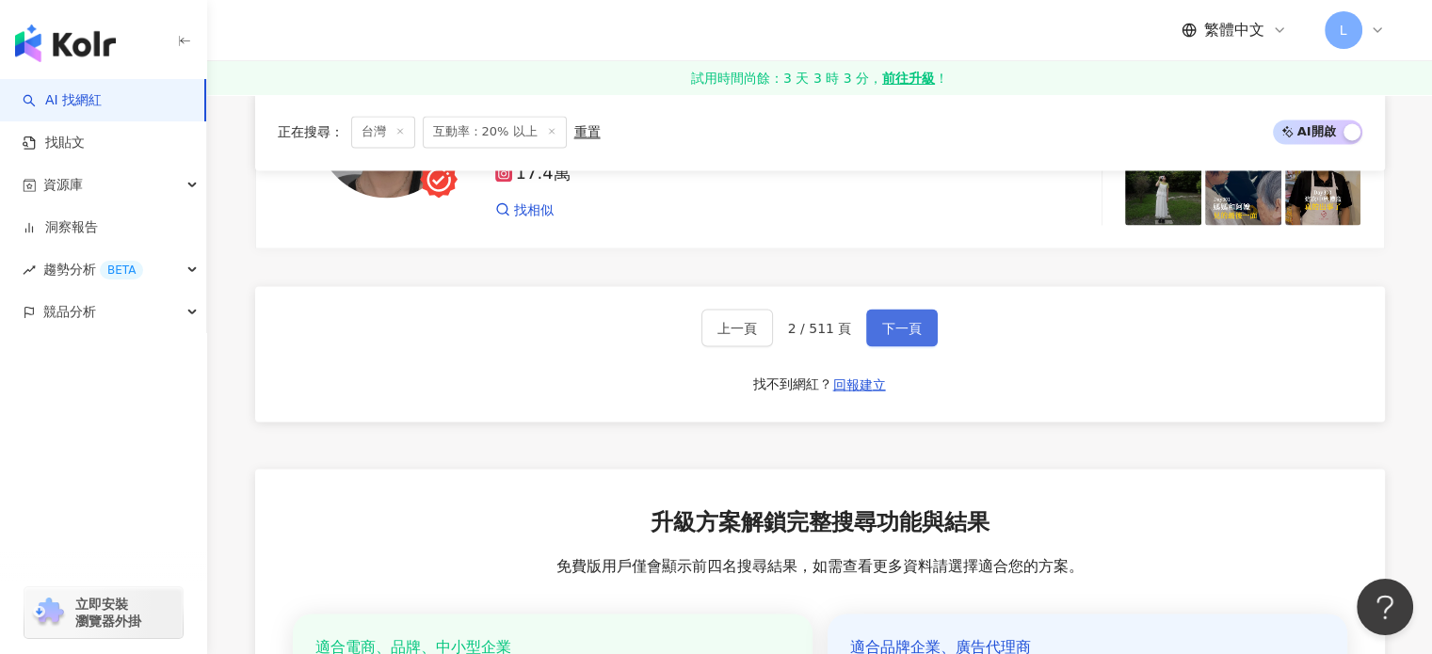
click at [885, 320] on span "下一頁" at bounding box center [902, 327] width 40 height 15
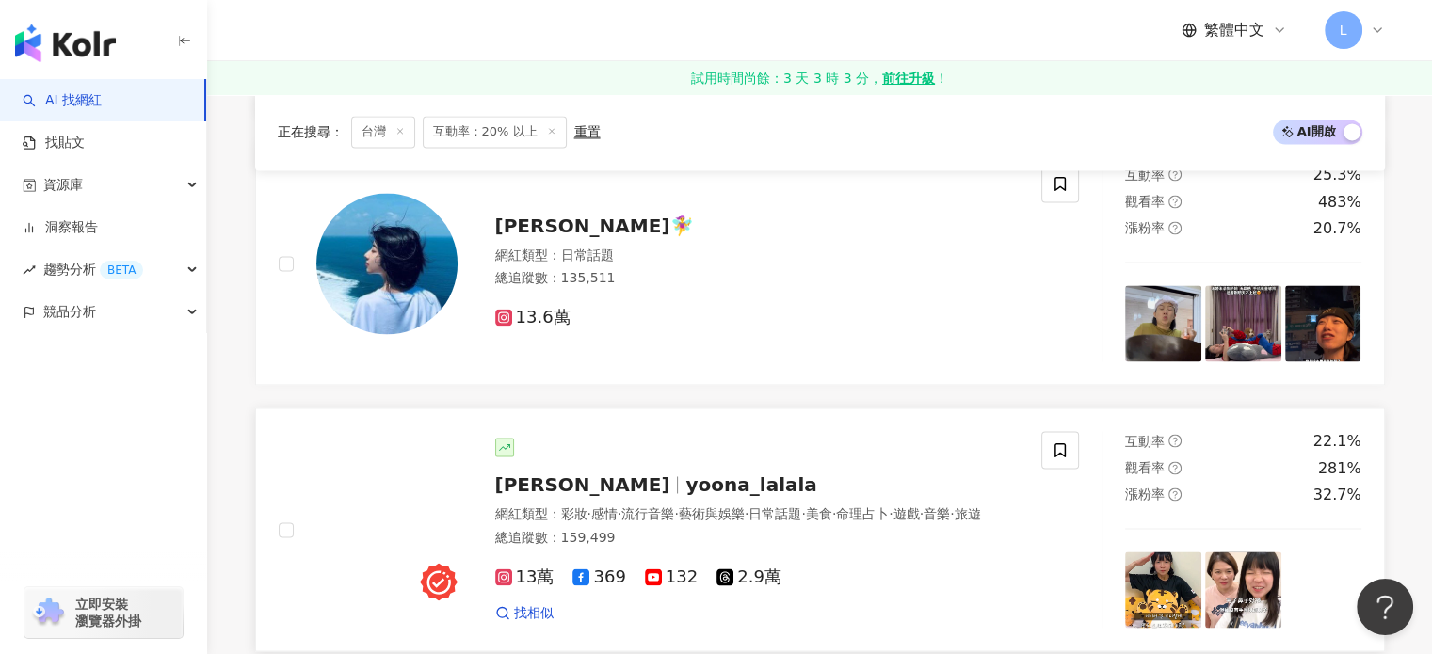
scroll to position [3202, 0]
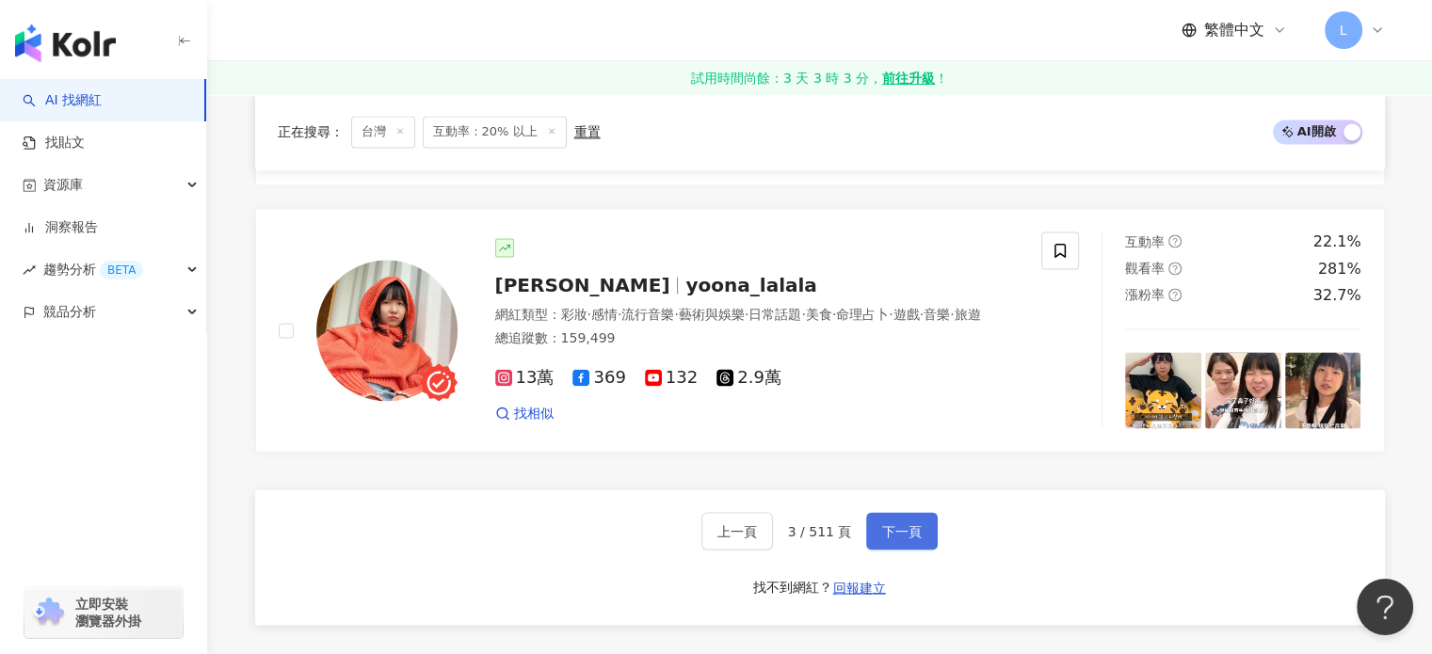
click at [912, 532] on span "下一頁" at bounding box center [902, 531] width 40 height 15
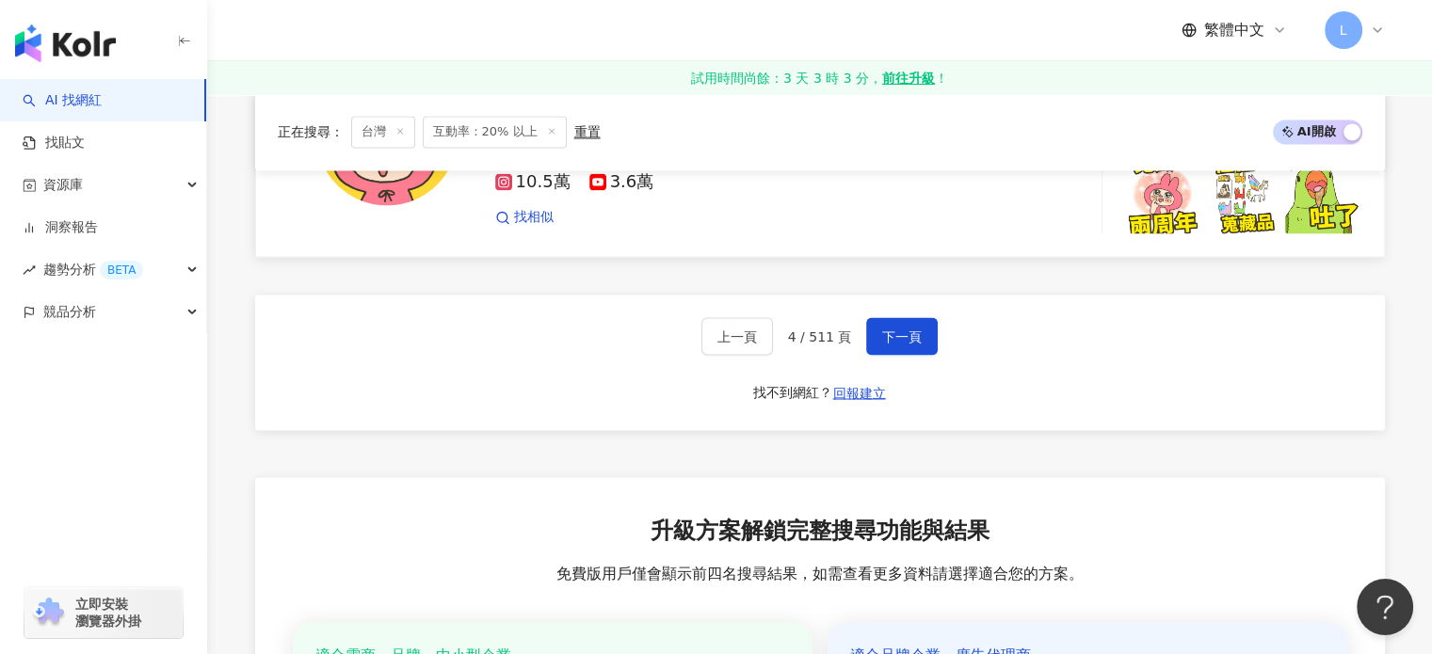
scroll to position [3484, 0]
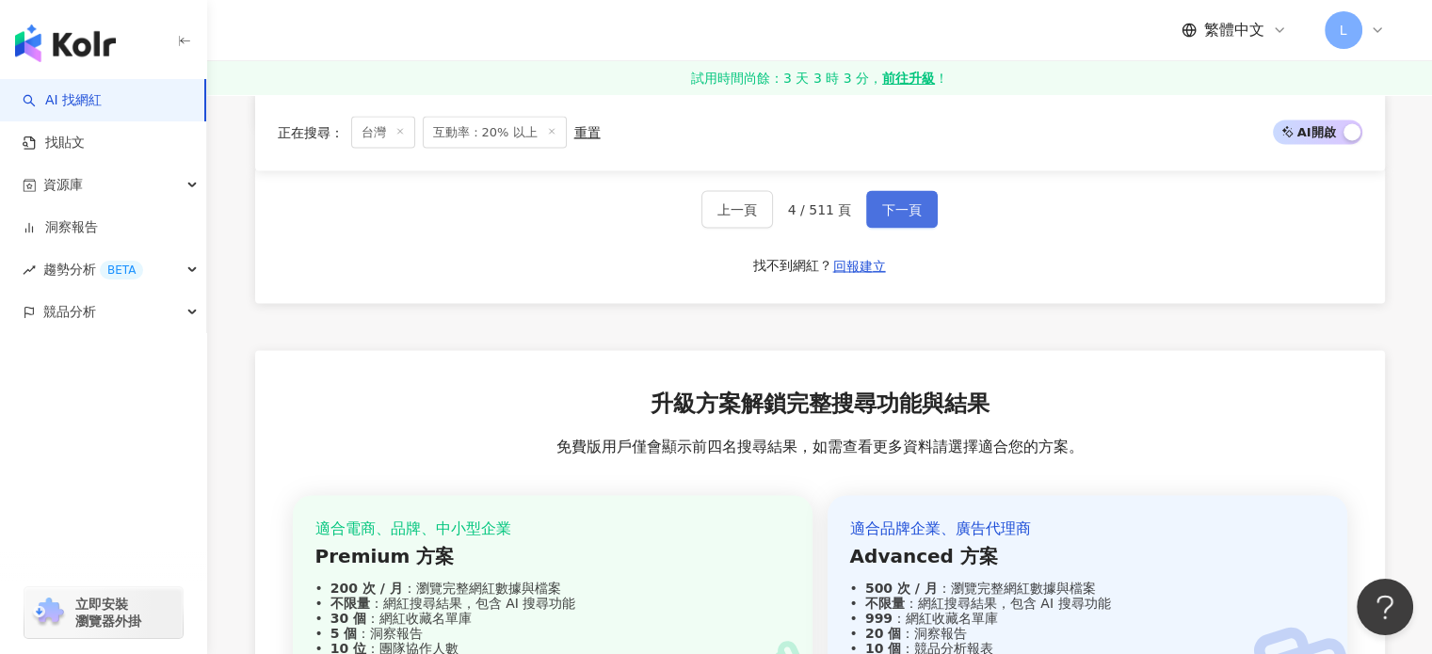
click at [905, 210] on span "下一頁" at bounding box center [902, 209] width 40 height 15
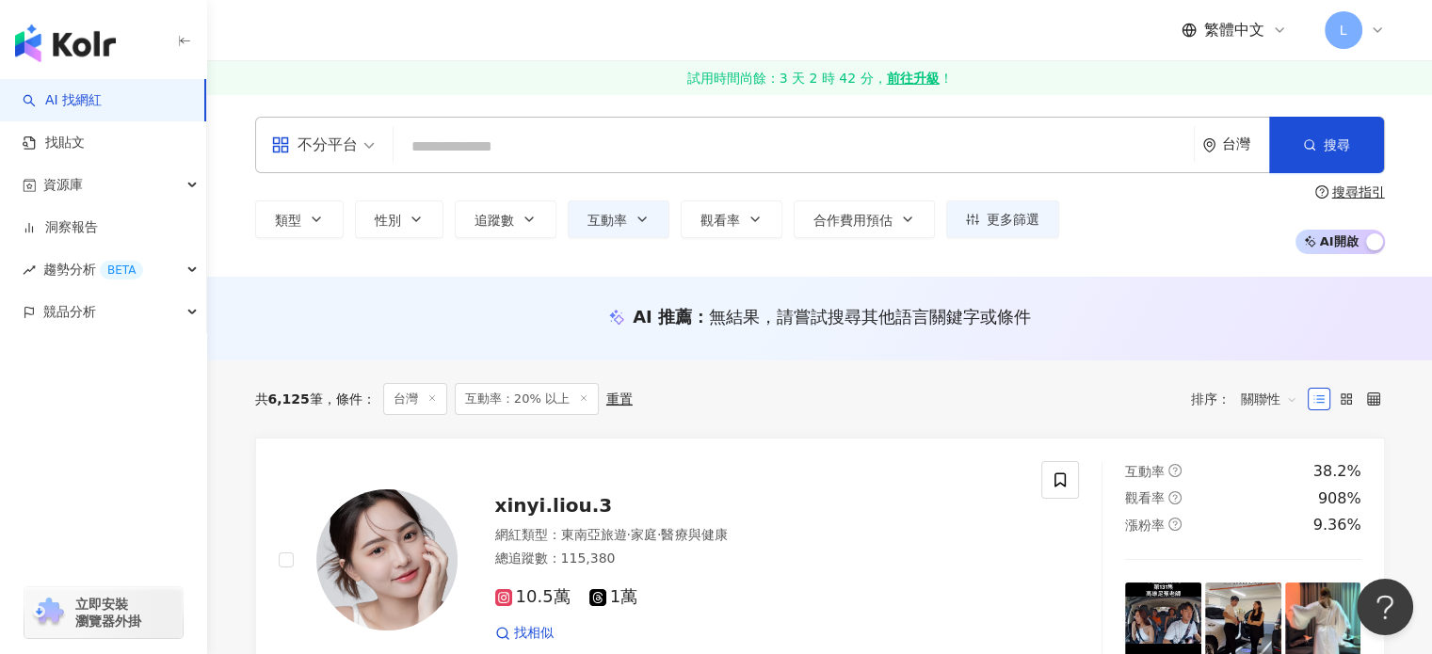
scroll to position [0, 0]
click at [587, 141] on input "search" at bounding box center [793, 147] width 785 height 36
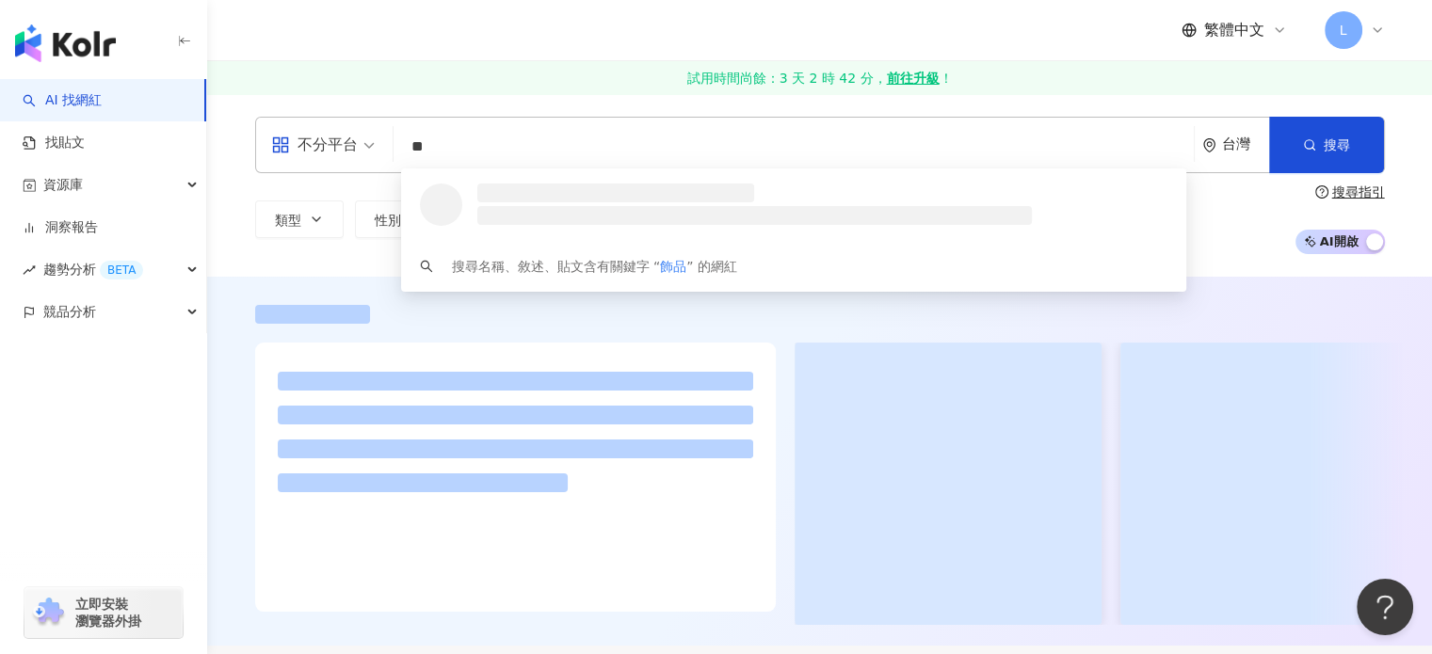
type input "**"
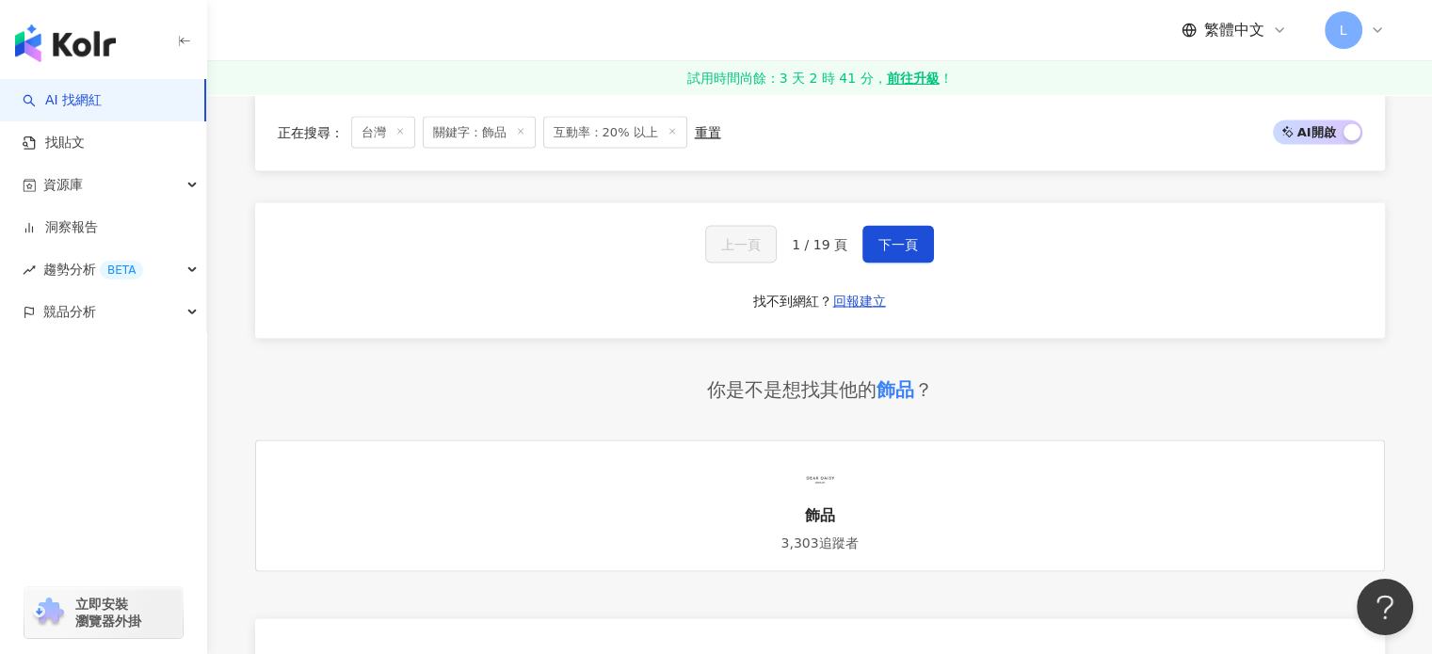
scroll to position [3390, 0]
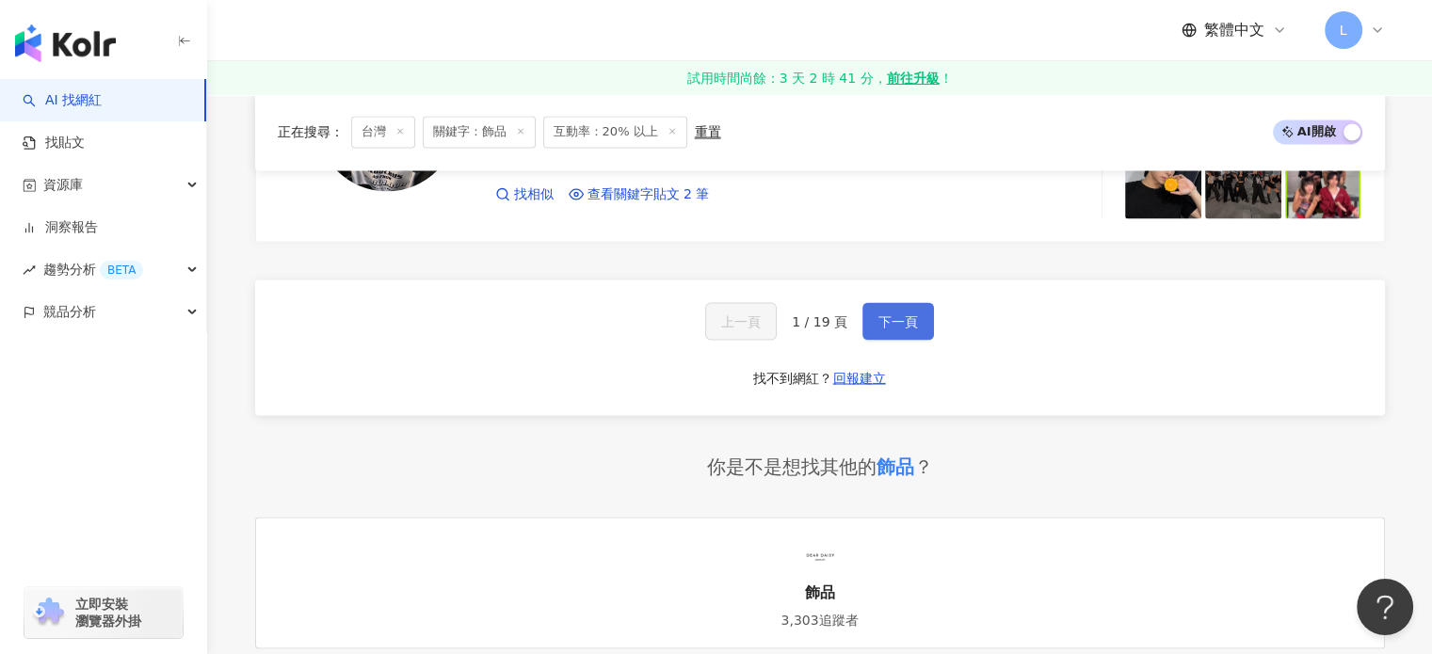
click at [890, 314] on span "下一頁" at bounding box center [899, 321] width 40 height 15
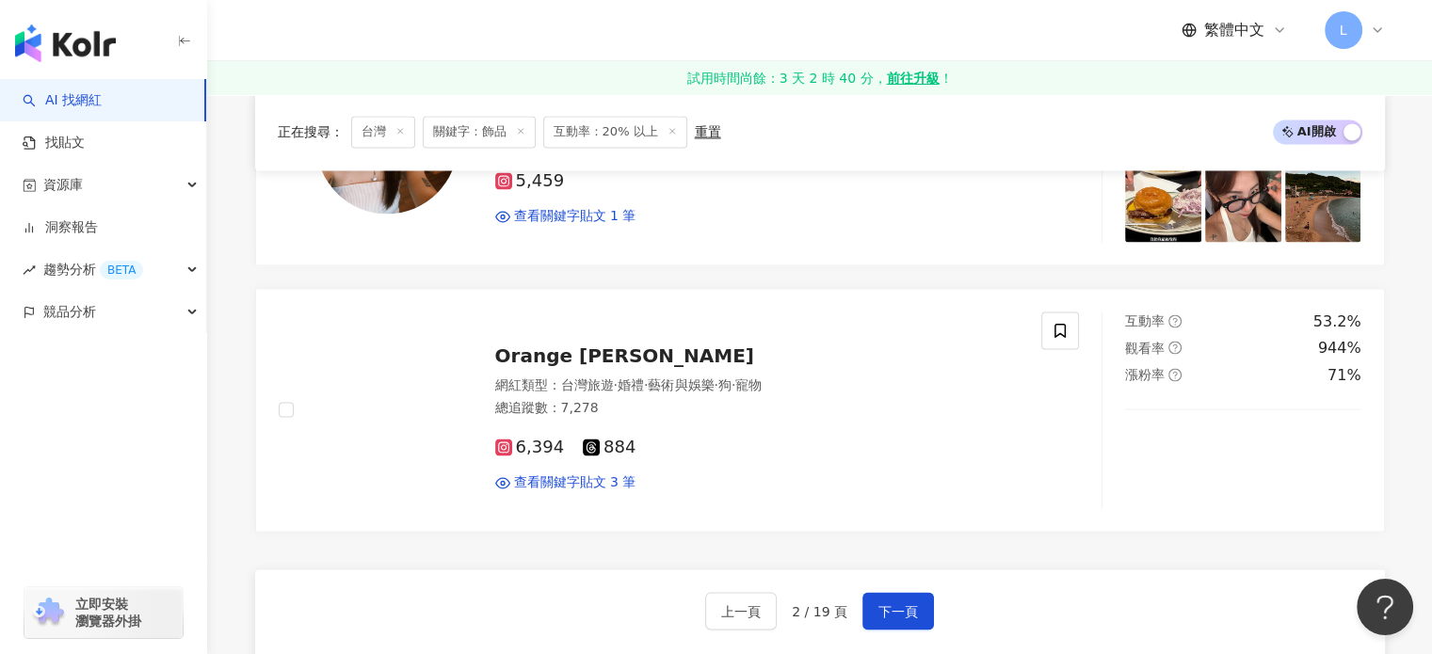
scroll to position [3285, 0]
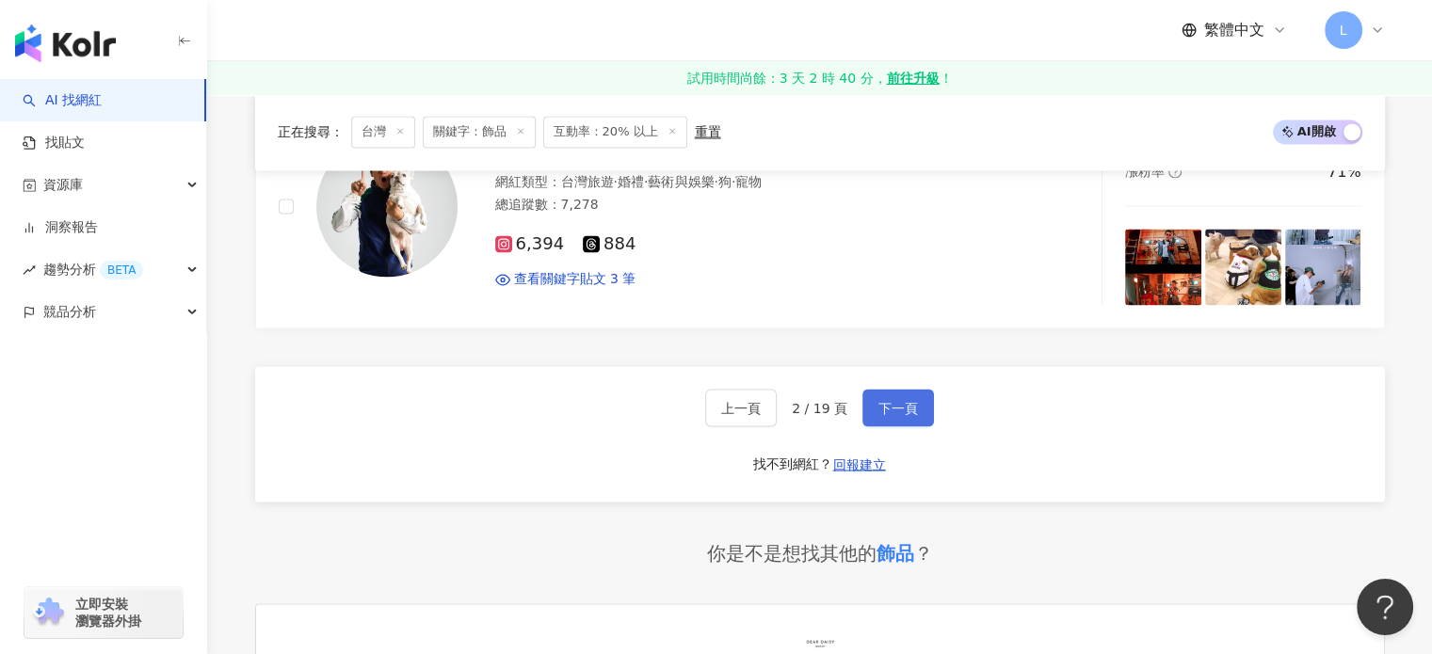
click at [891, 400] on span "下一頁" at bounding box center [899, 407] width 40 height 15
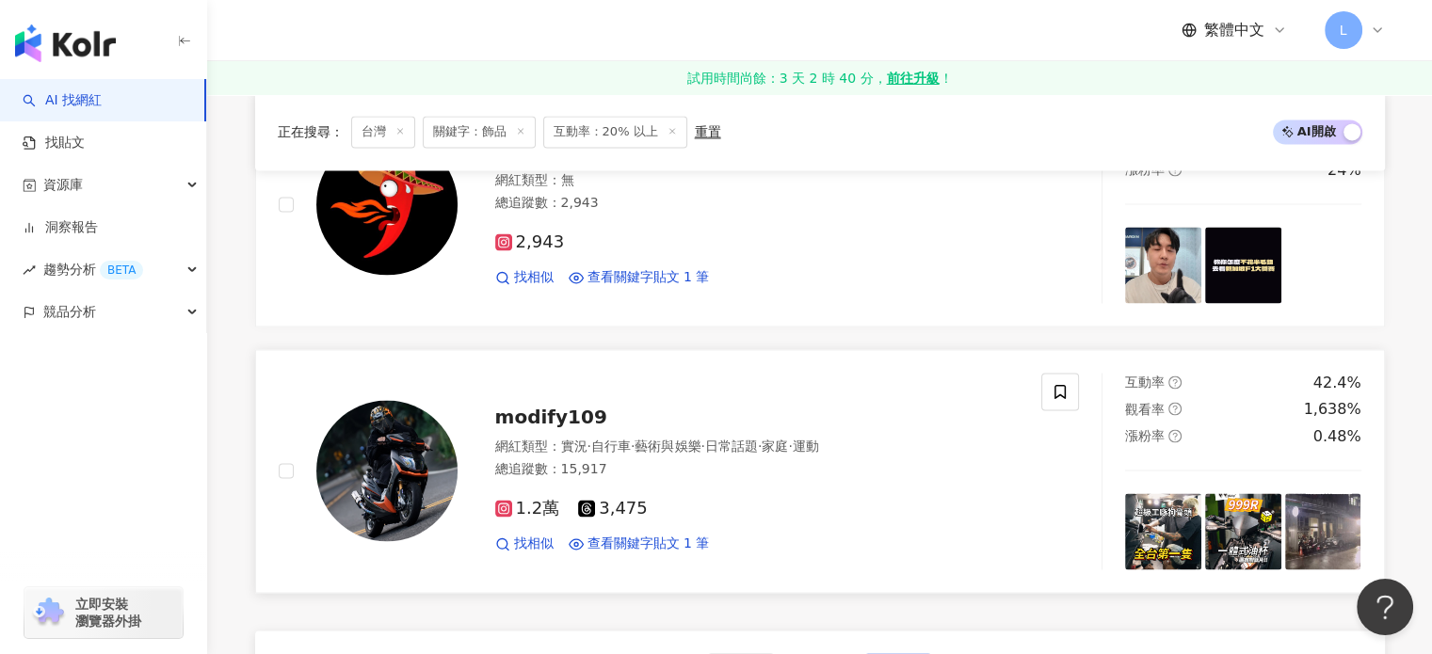
scroll to position [3202, 0]
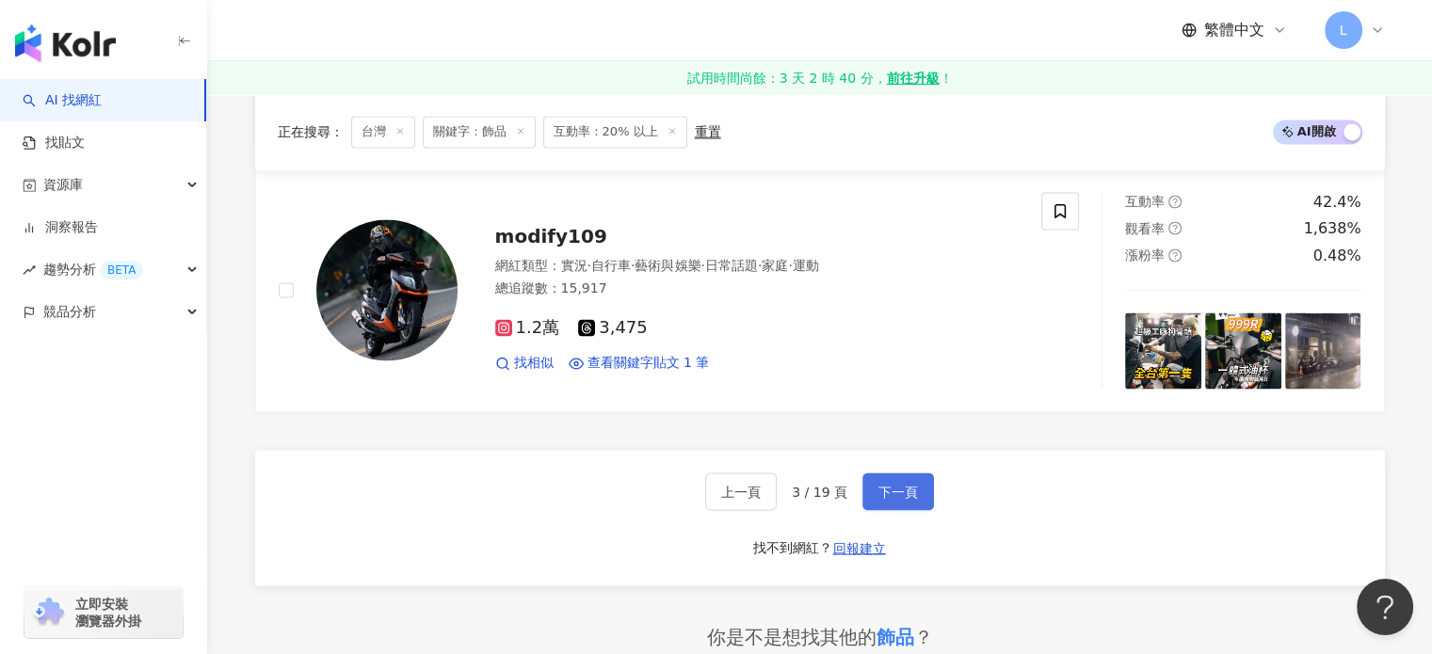
click at [869, 489] on button "下一頁" at bounding box center [899, 492] width 72 height 38
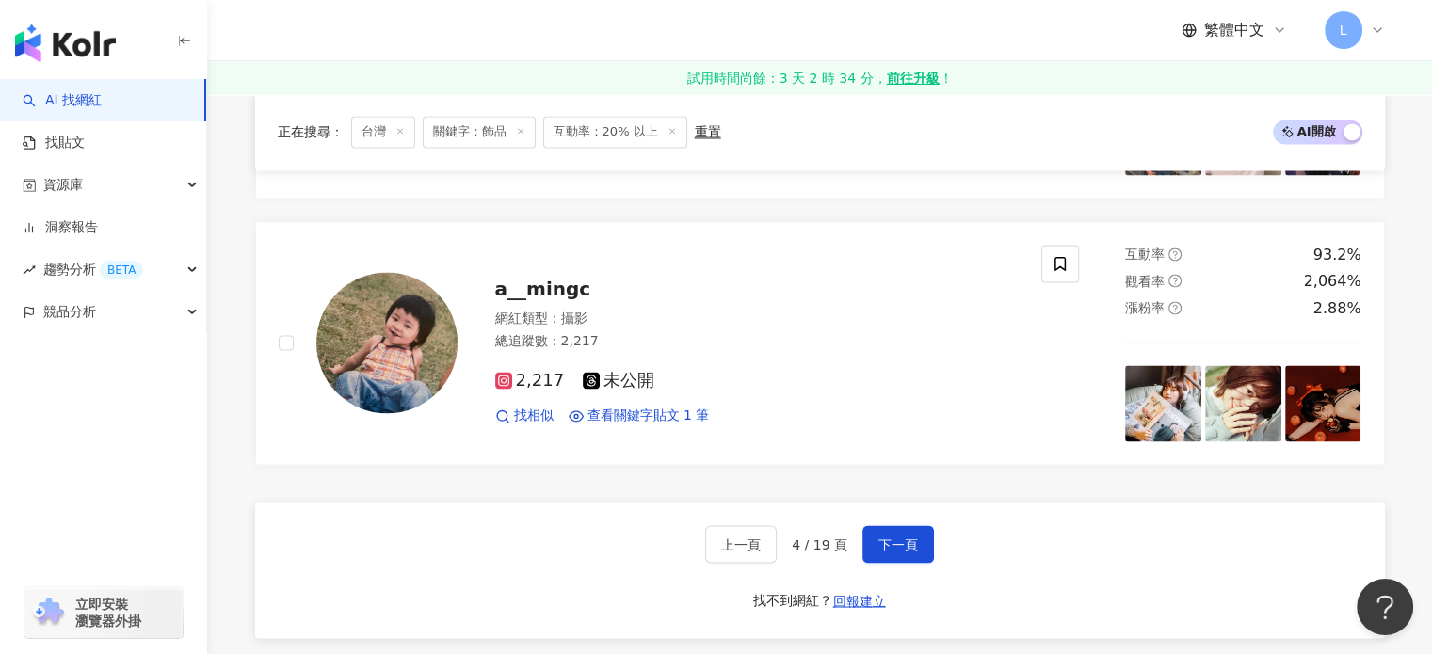
scroll to position [3672, 0]
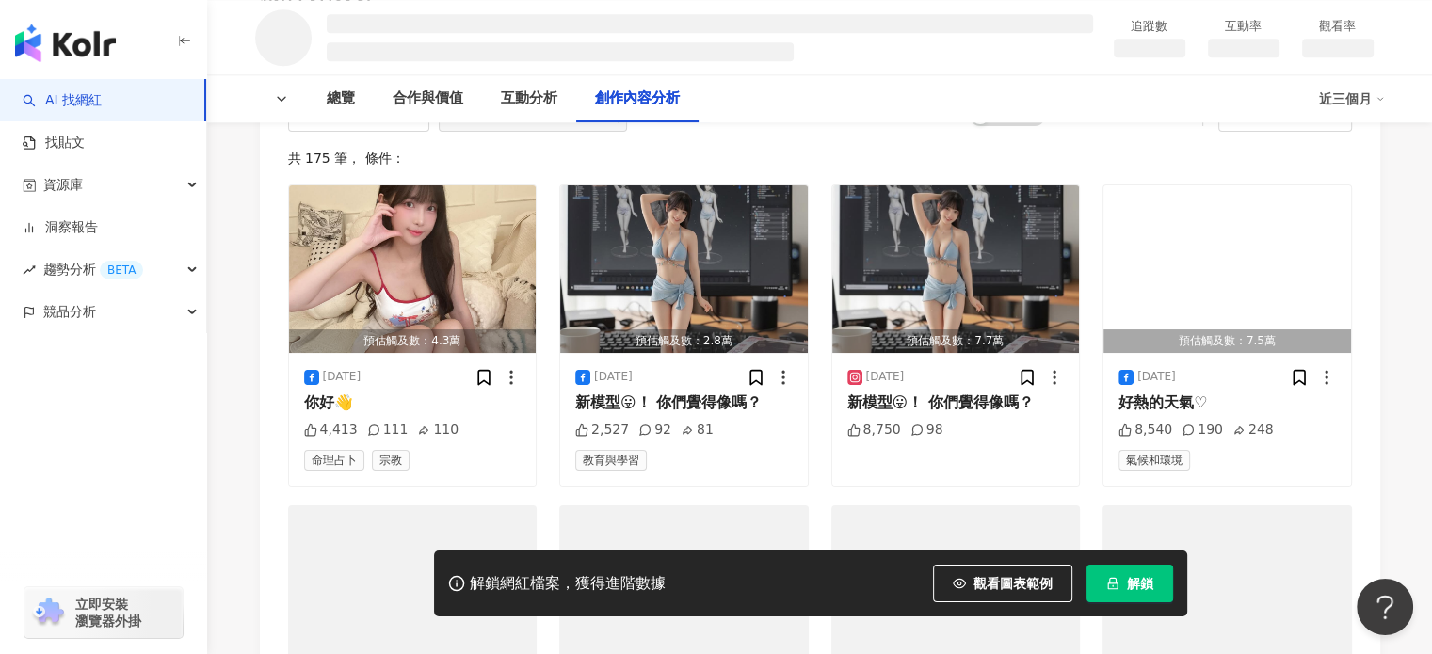
scroll to position [2203, 0]
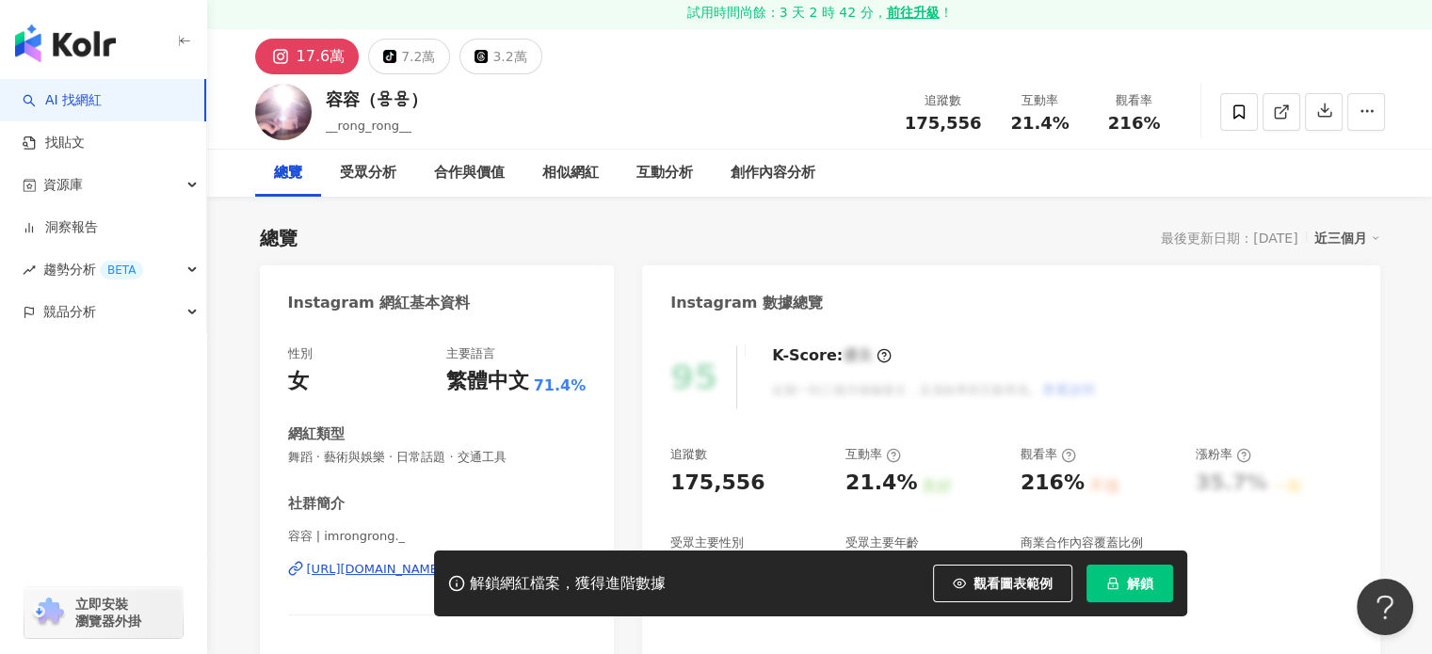
scroll to position [94, 0]
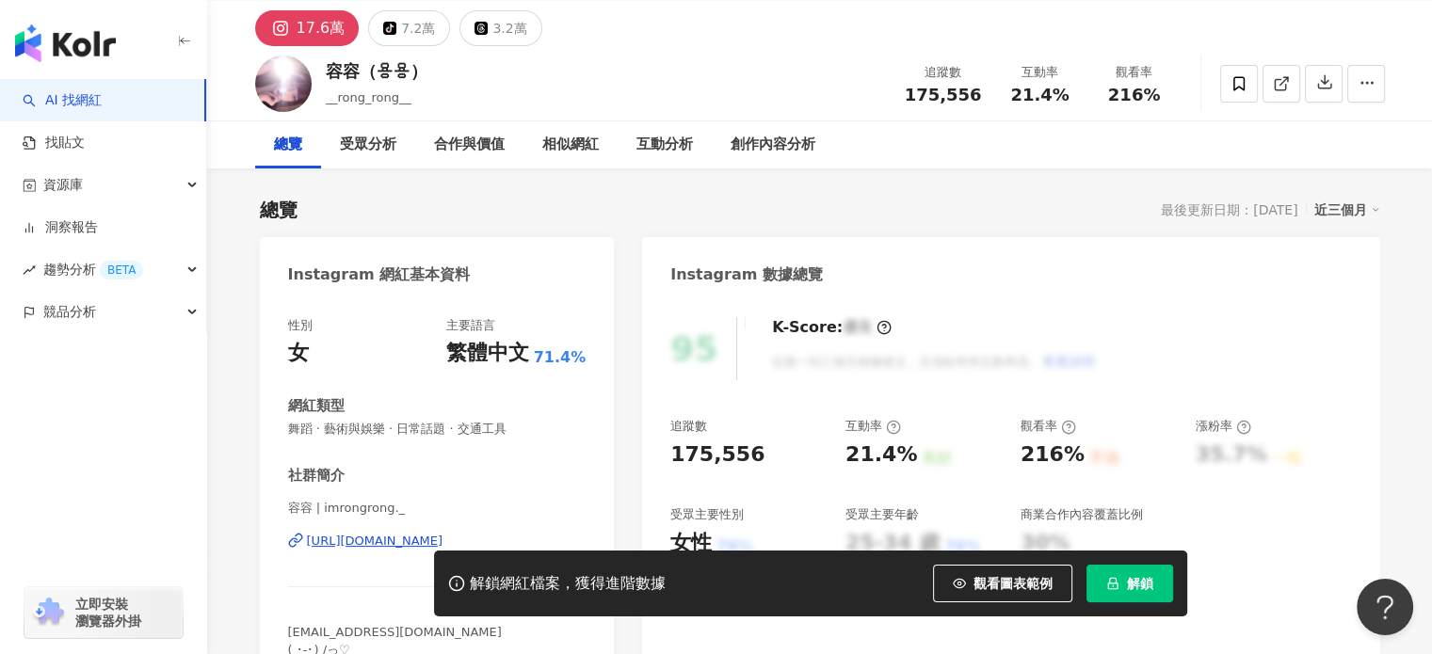
click at [404, 541] on div "https://www.instagram.com/imrongrong._/" at bounding box center [375, 541] width 137 height 17
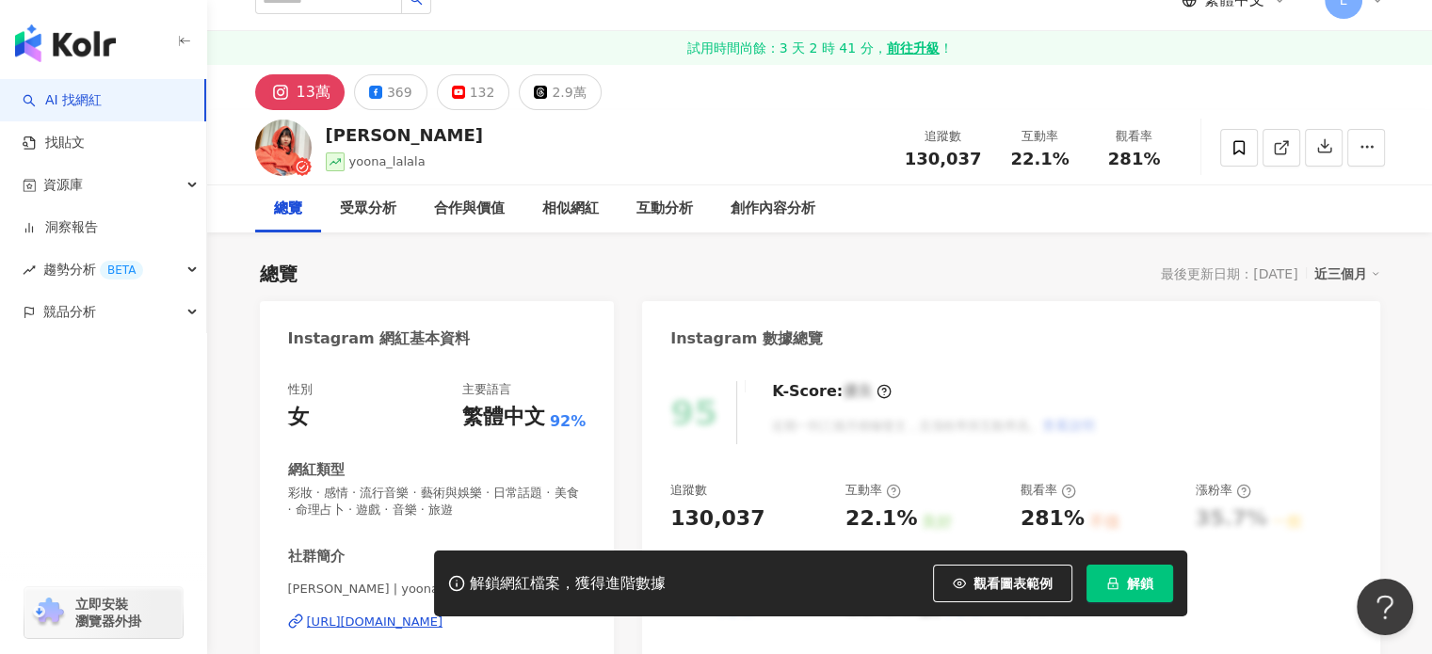
scroll to position [188, 0]
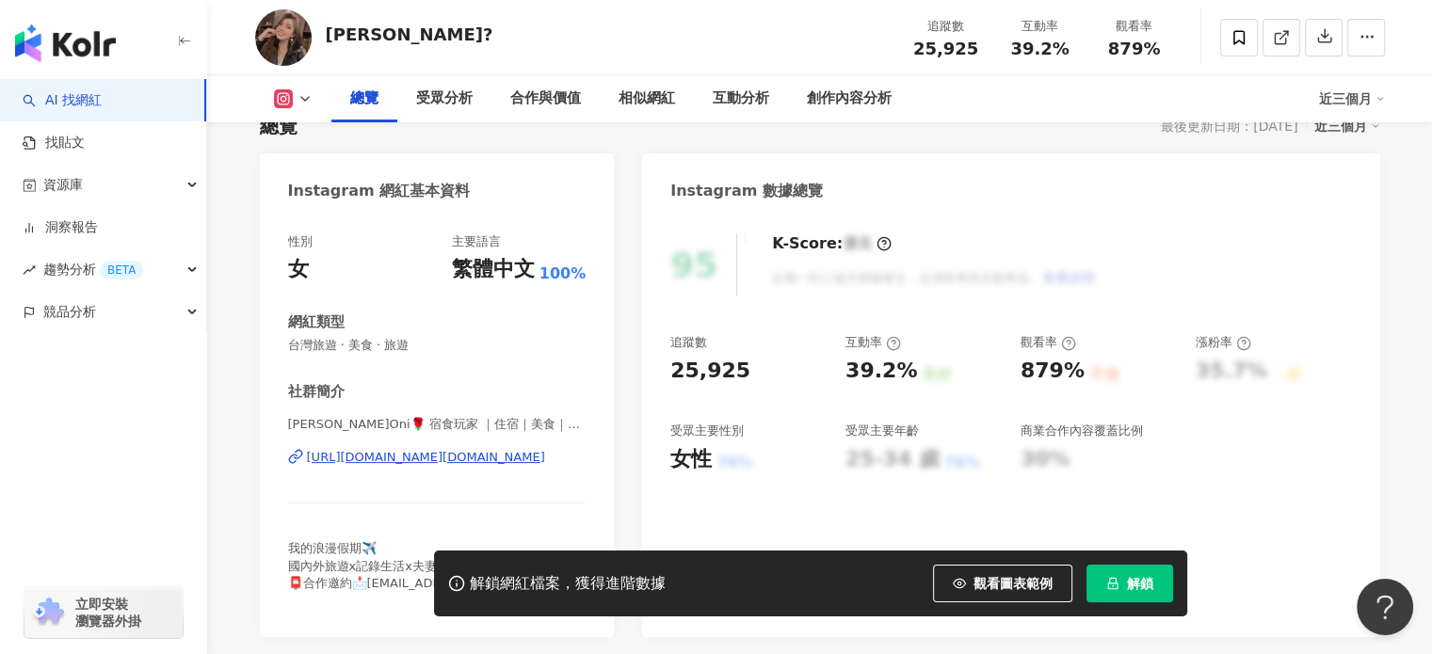
scroll to position [188, 0]
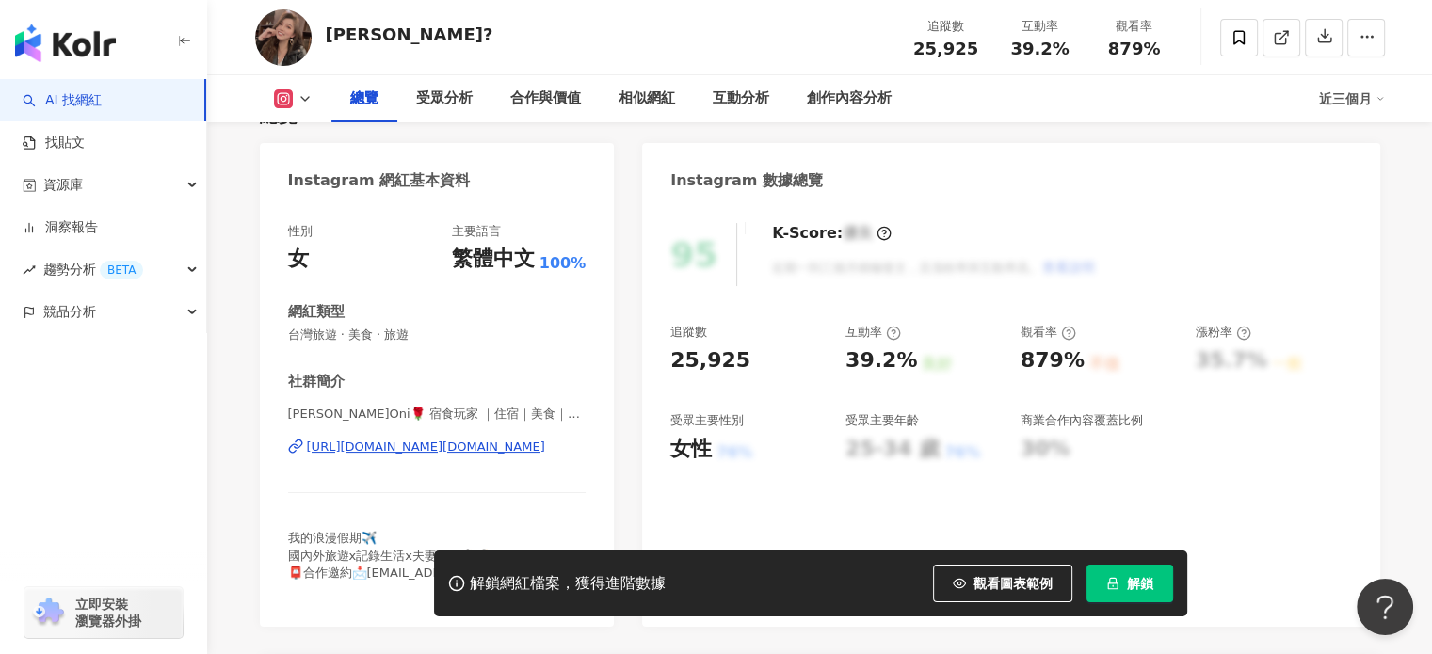
click at [492, 444] on div "https://www.instagram.com/oni.sylviie97/" at bounding box center [426, 447] width 238 height 17
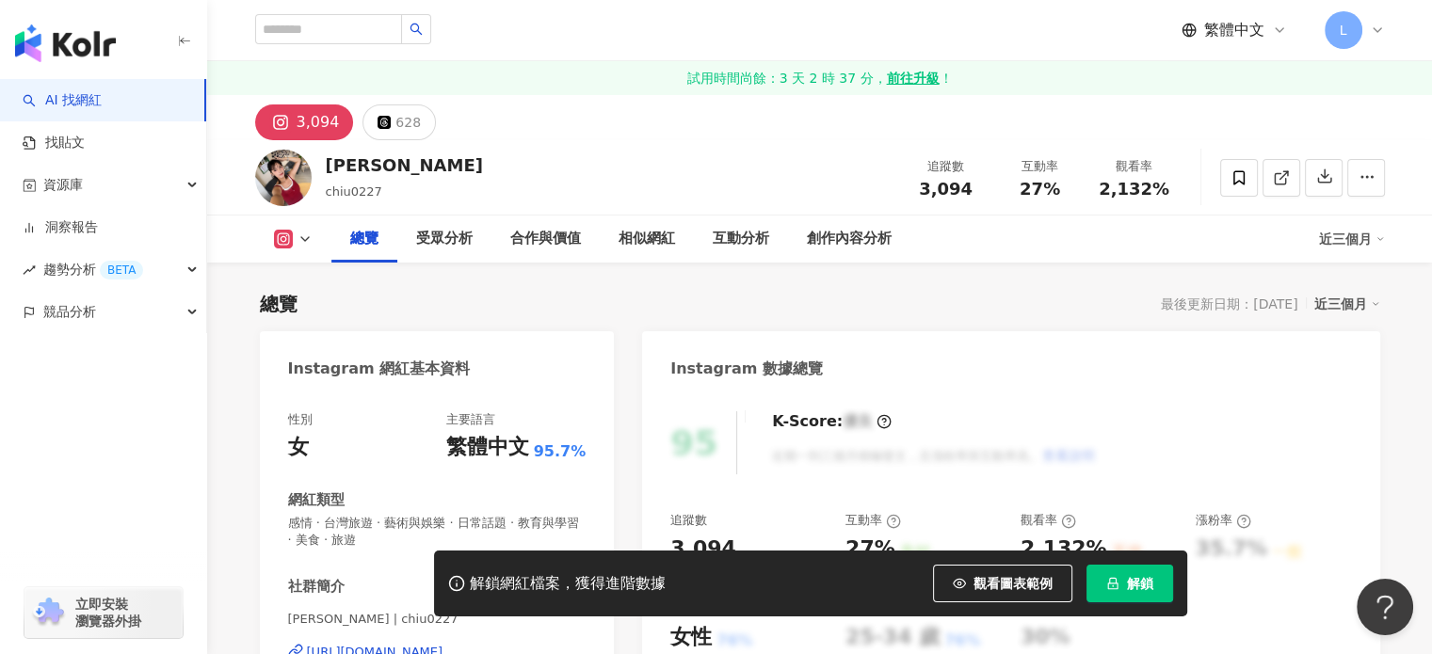
scroll to position [188, 0]
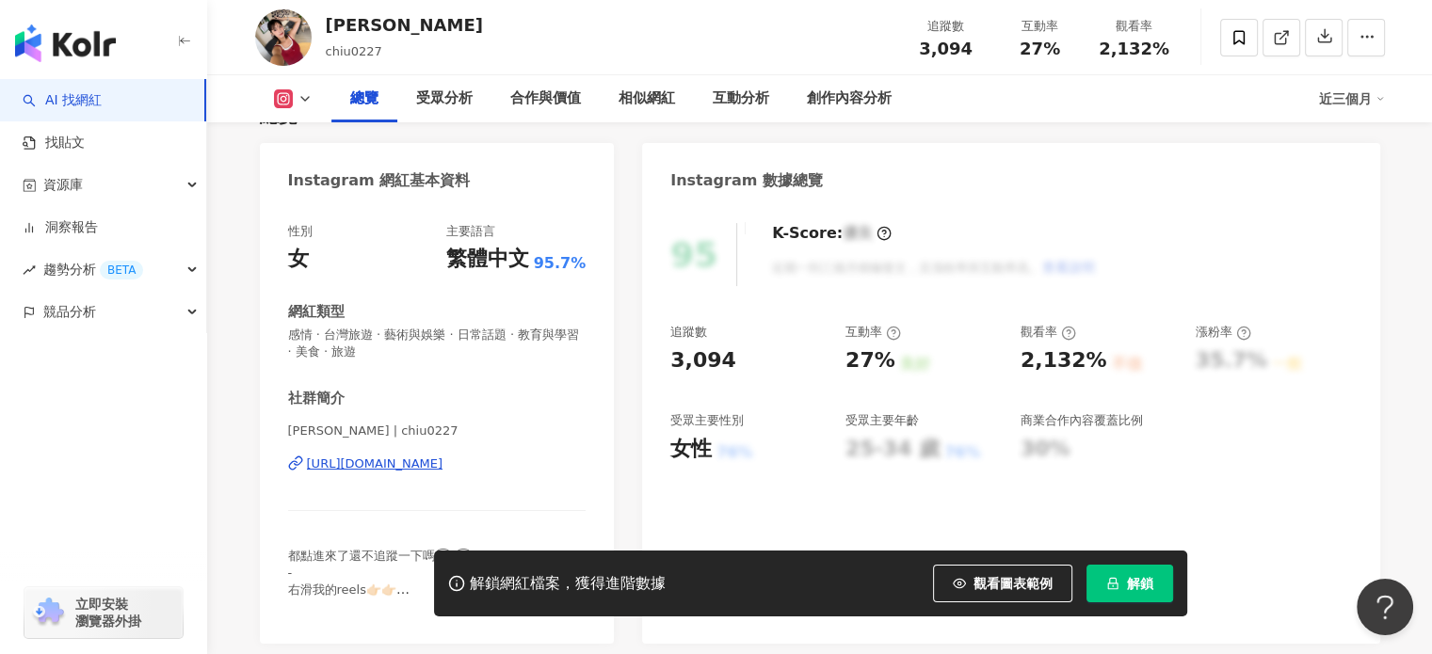
click at [414, 463] on div "[URL][DOMAIN_NAME]" at bounding box center [375, 464] width 137 height 17
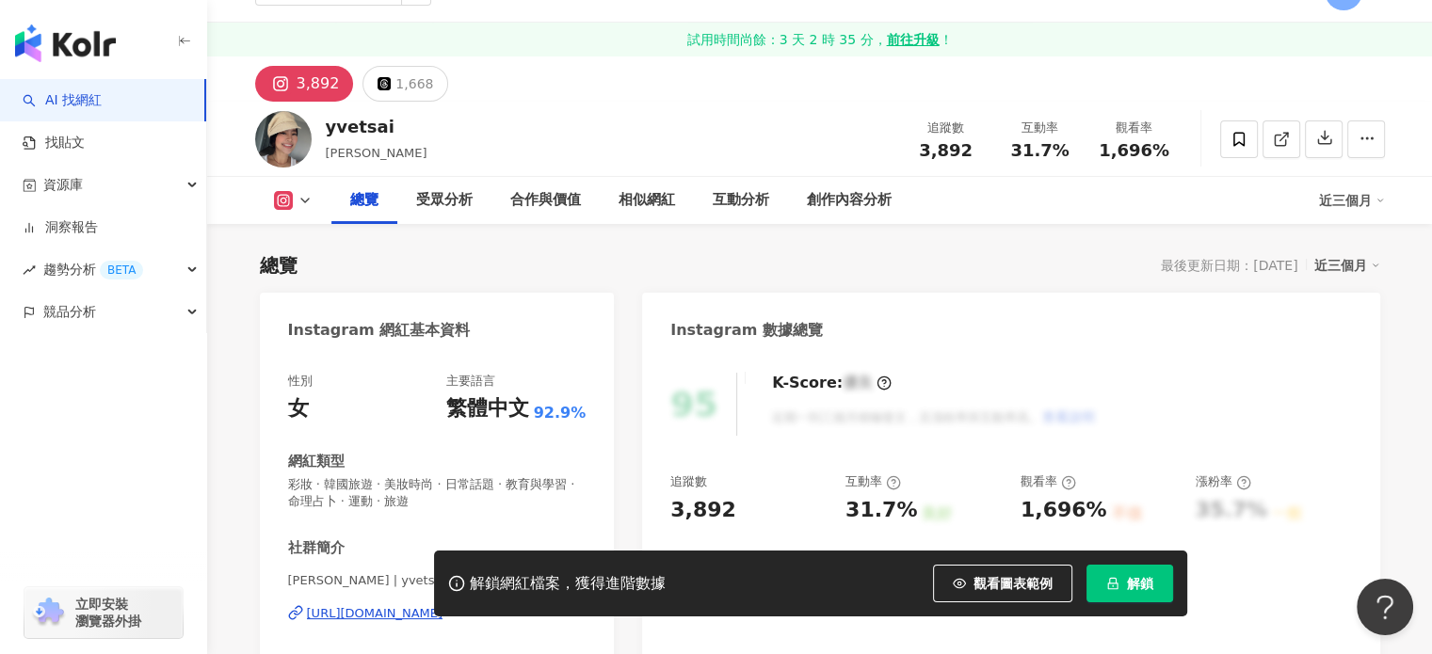
scroll to position [188, 0]
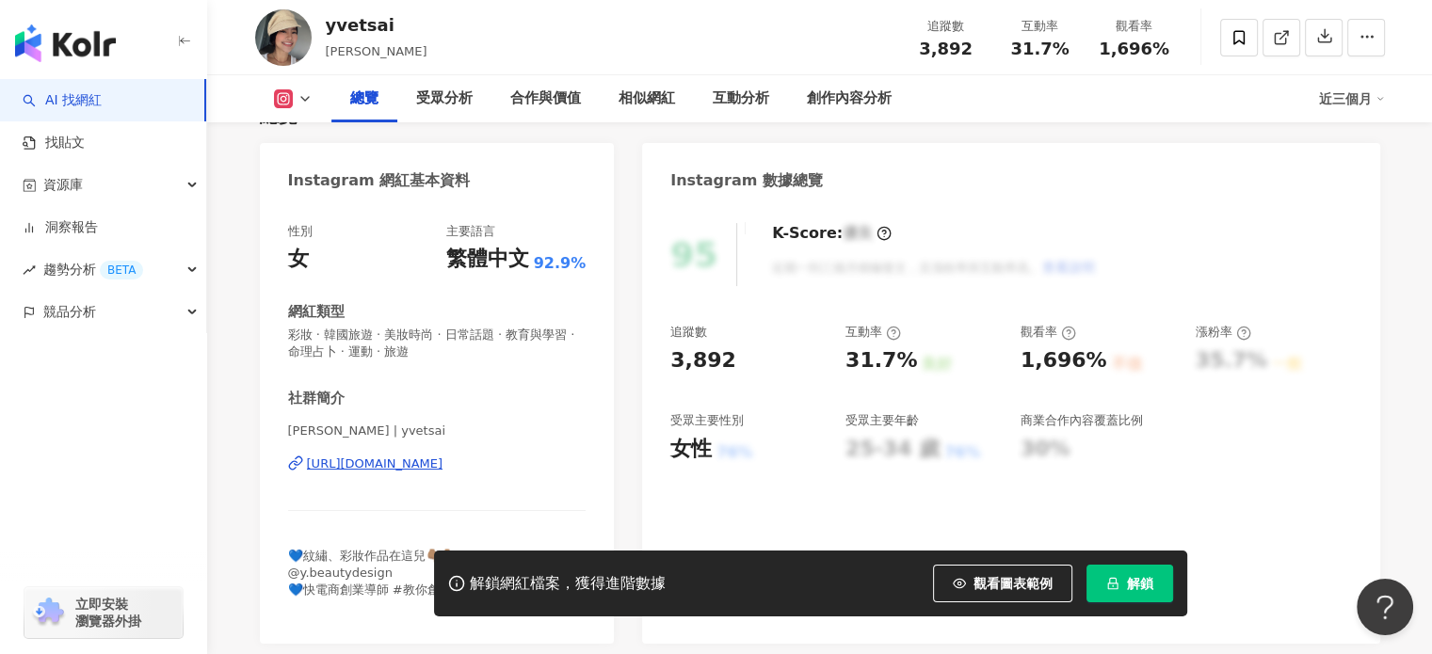
click at [430, 469] on div "https://www.instagram.com/yvetsai/" at bounding box center [375, 464] width 137 height 17
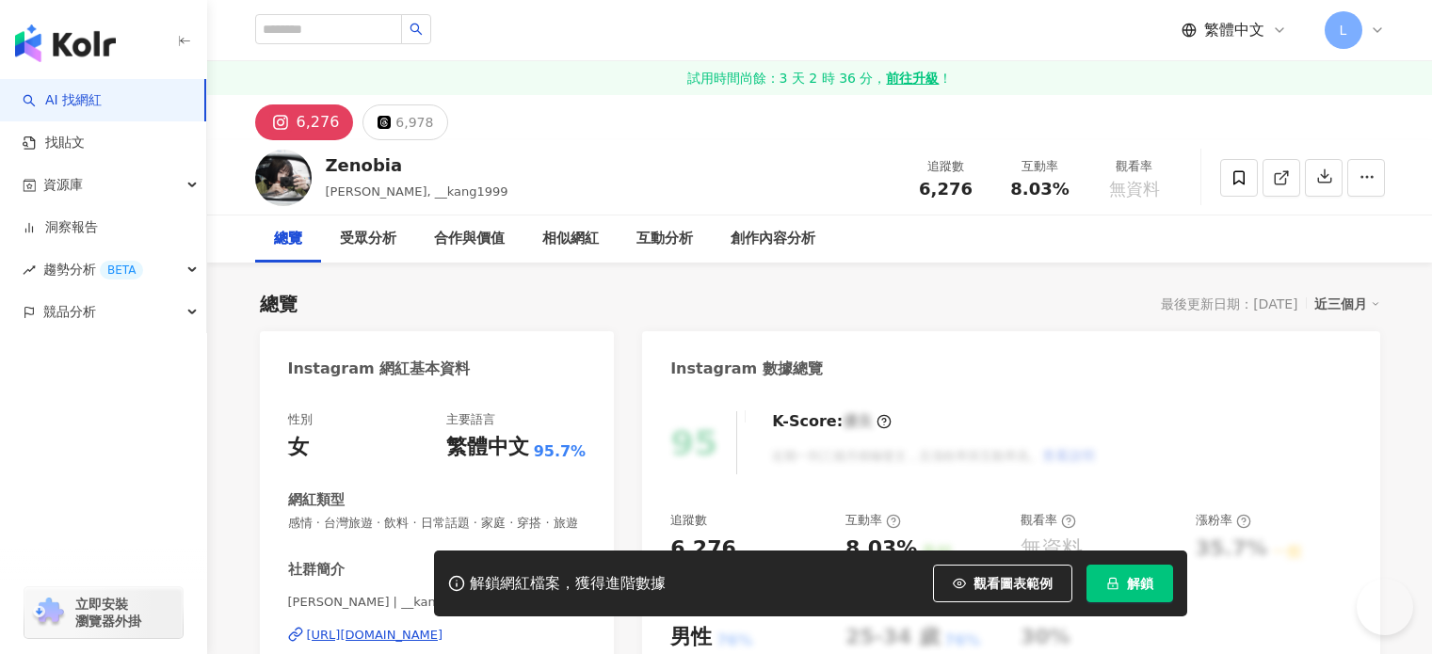
scroll to position [188, 0]
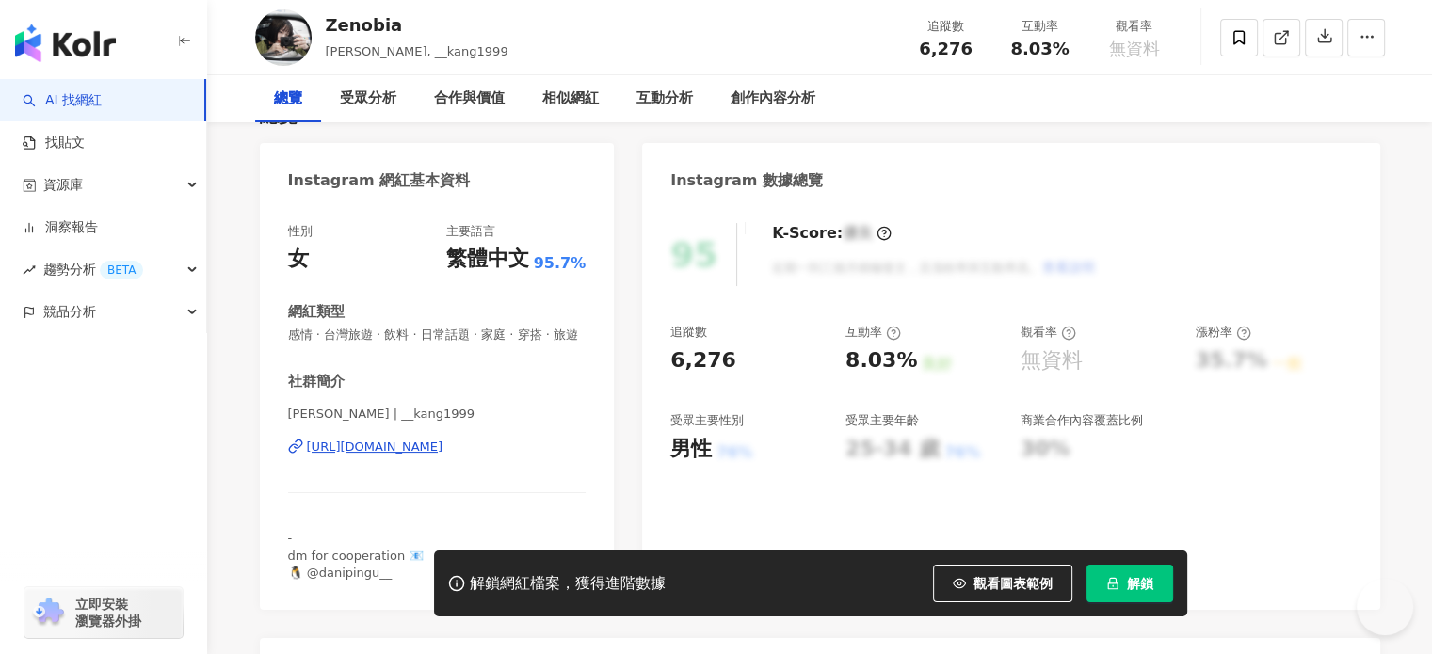
click at [444, 456] on div "https://www.instagram.com/__kang1999/" at bounding box center [375, 447] width 137 height 17
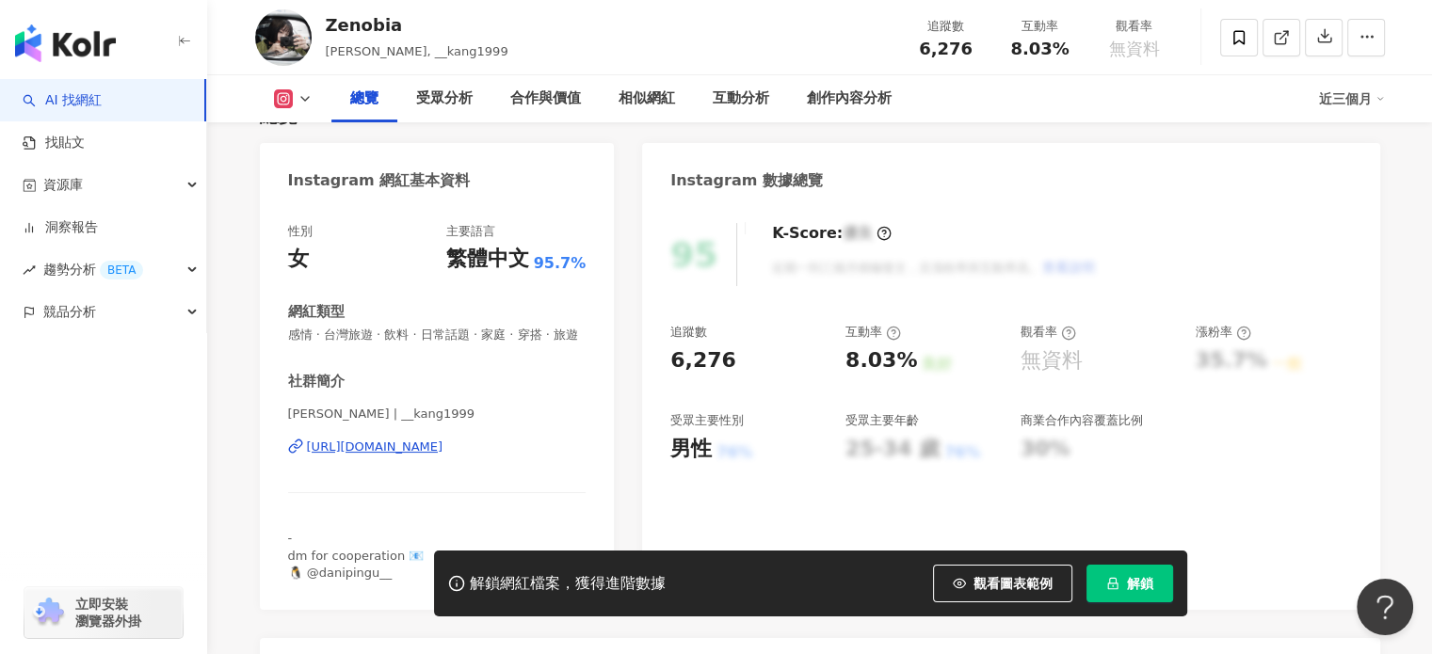
scroll to position [0, 0]
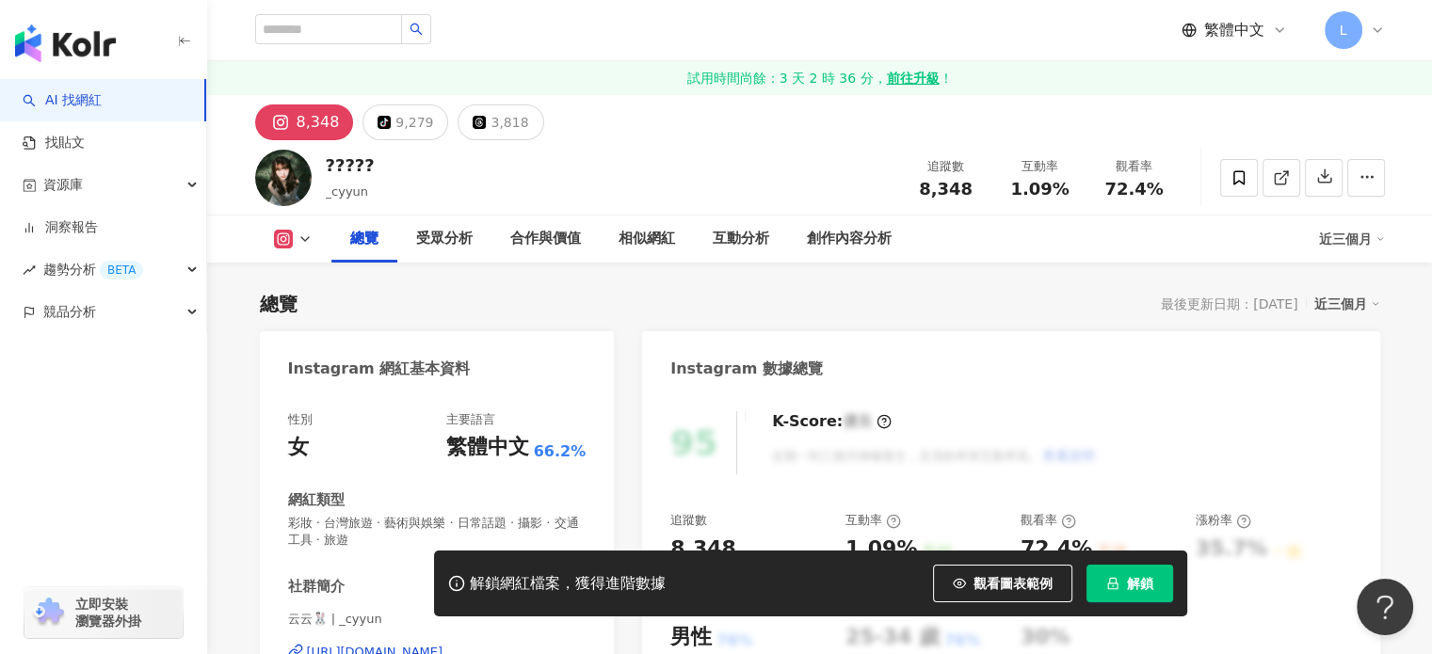
scroll to position [282, 0]
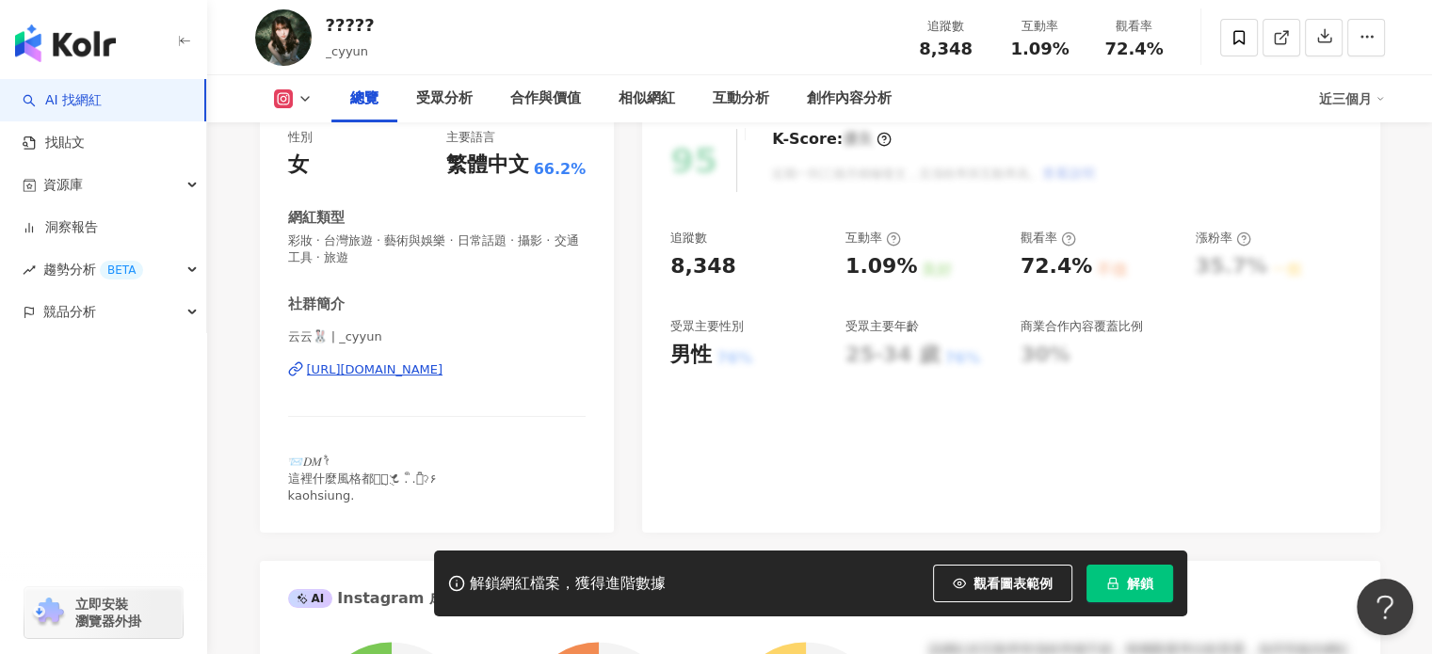
click at [444, 372] on div "https://www.instagram.com/_cyyun/" at bounding box center [375, 370] width 137 height 17
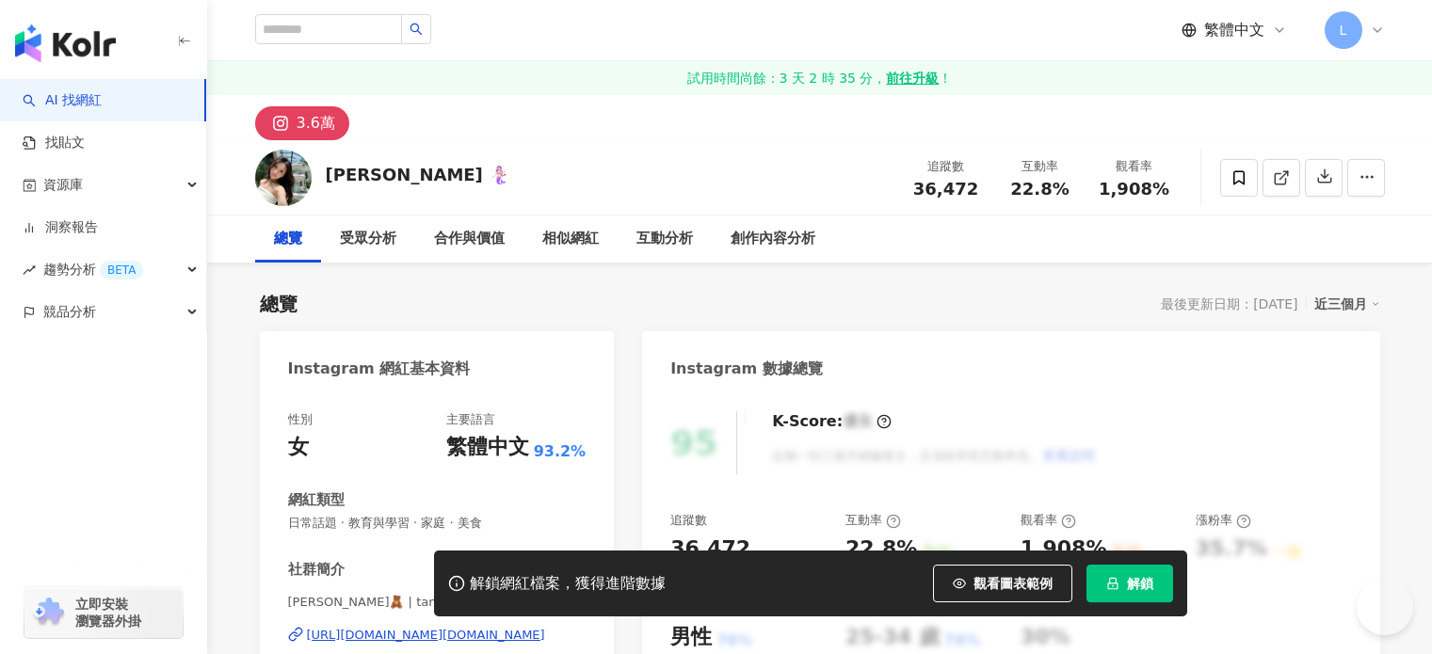
click at [525, 412] on div "性別 女 主要語言 繁體中文 93.2% 網紅類型 日常話題 · 教育與學習 · 家庭 · 美食 社群簡介 [PERSON_NAME]🧸 | tammy.oo…" at bounding box center [437, 600] width 299 height 376
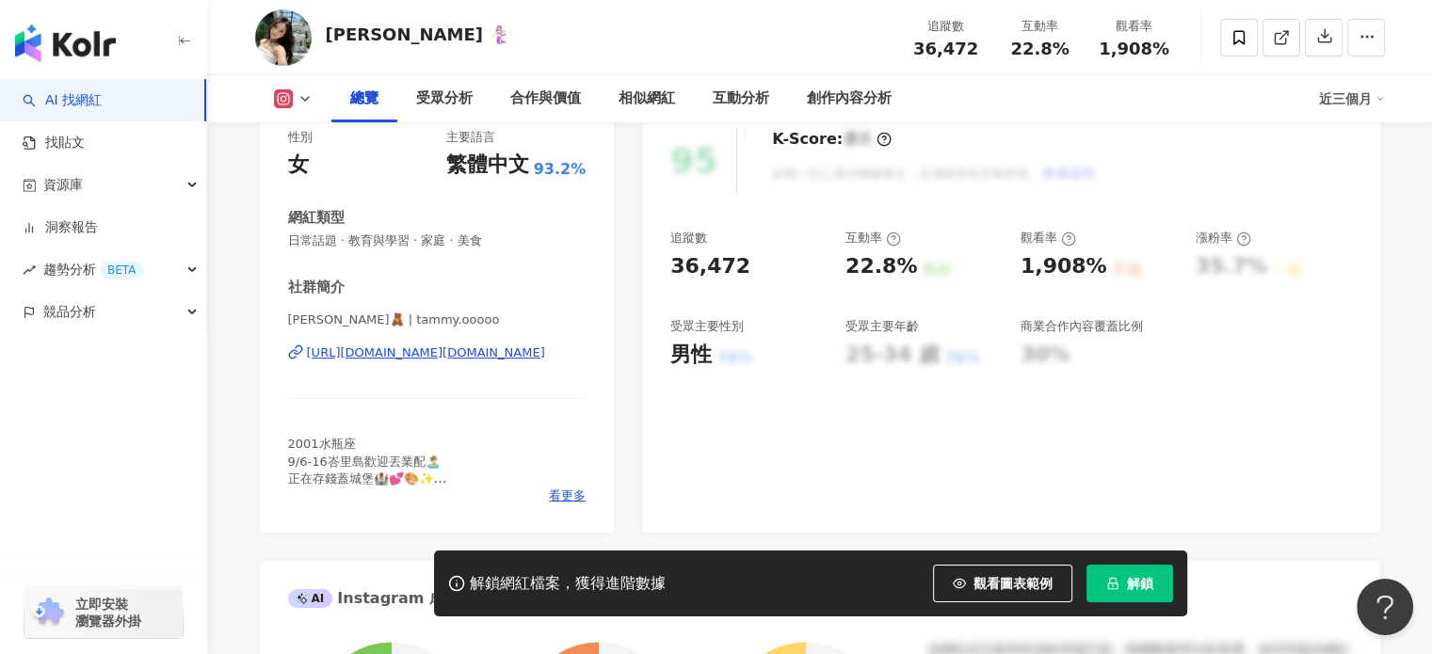
click at [411, 361] on div "https://www.instagram.com/tammy.ooooo/" at bounding box center [426, 353] width 238 height 17
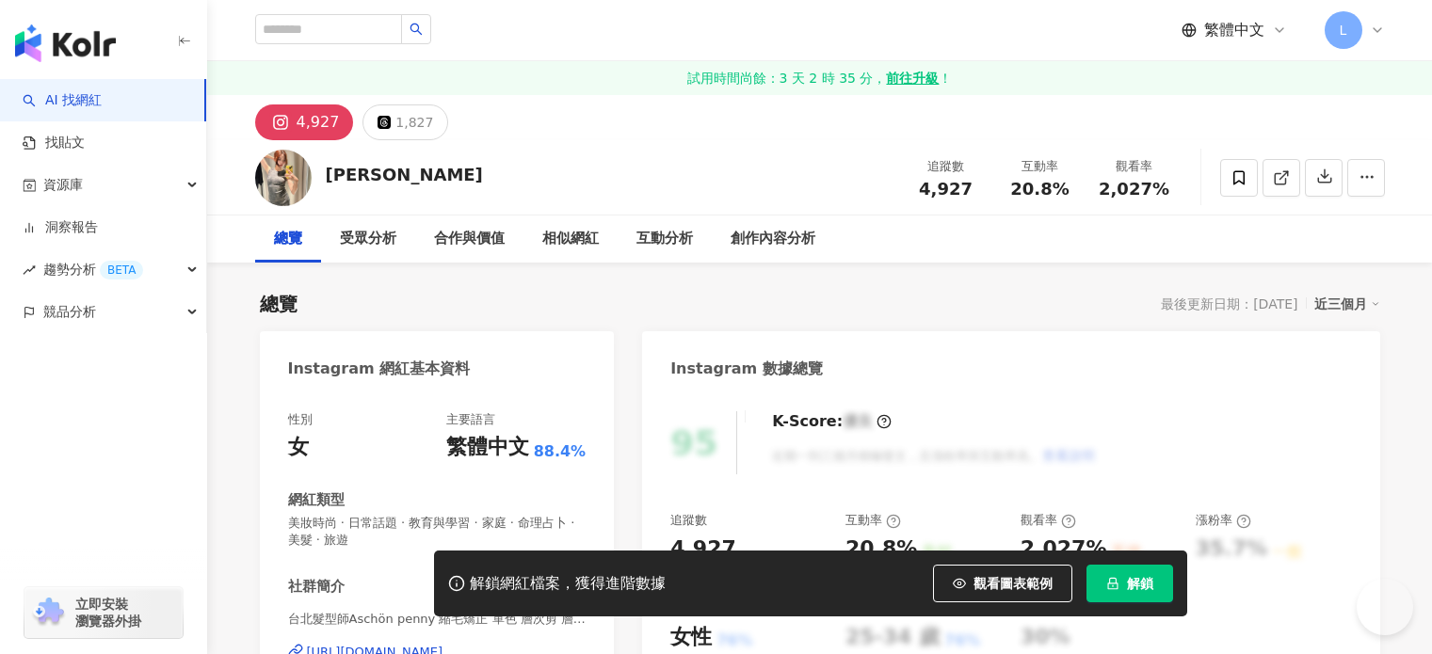
click at [444, 644] on div "[URL][DOMAIN_NAME]" at bounding box center [375, 652] width 137 height 17
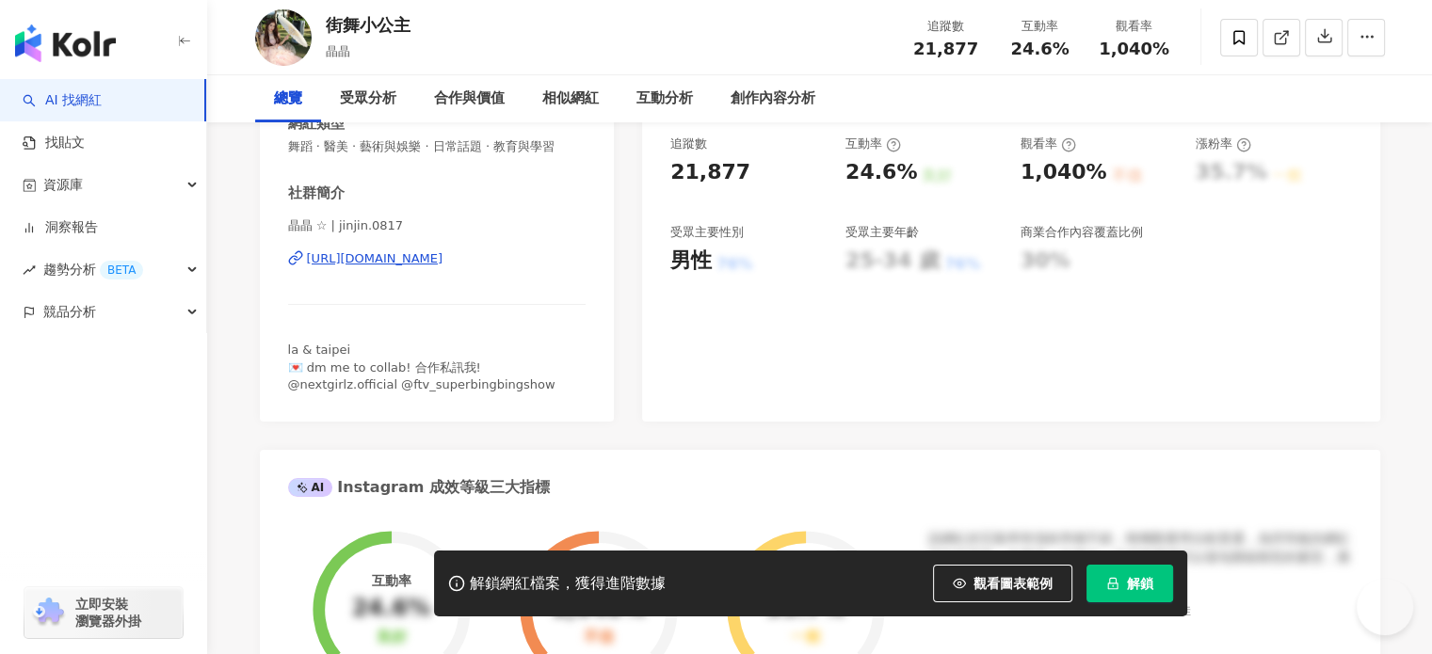
scroll to position [377, 0]
click at [444, 260] on div "https://www.instagram.com/jinjin.0817/" at bounding box center [375, 258] width 137 height 17
